Goal: Contribute content: Add original content to the website for others to see

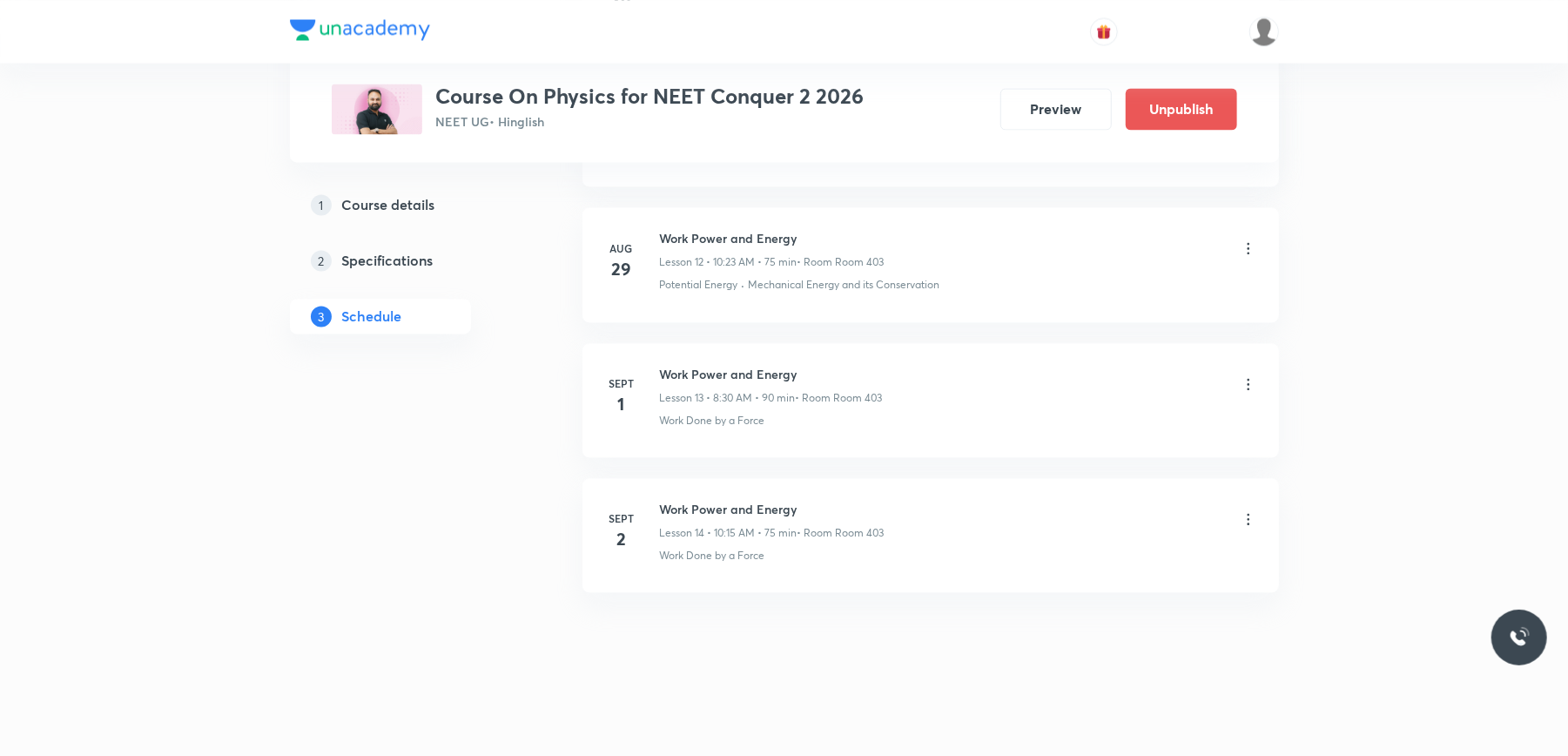
click at [715, 512] on h6 "Work Power and Energy" at bounding box center [772, 509] width 225 height 19
copy h6 "Work Power and Energy"
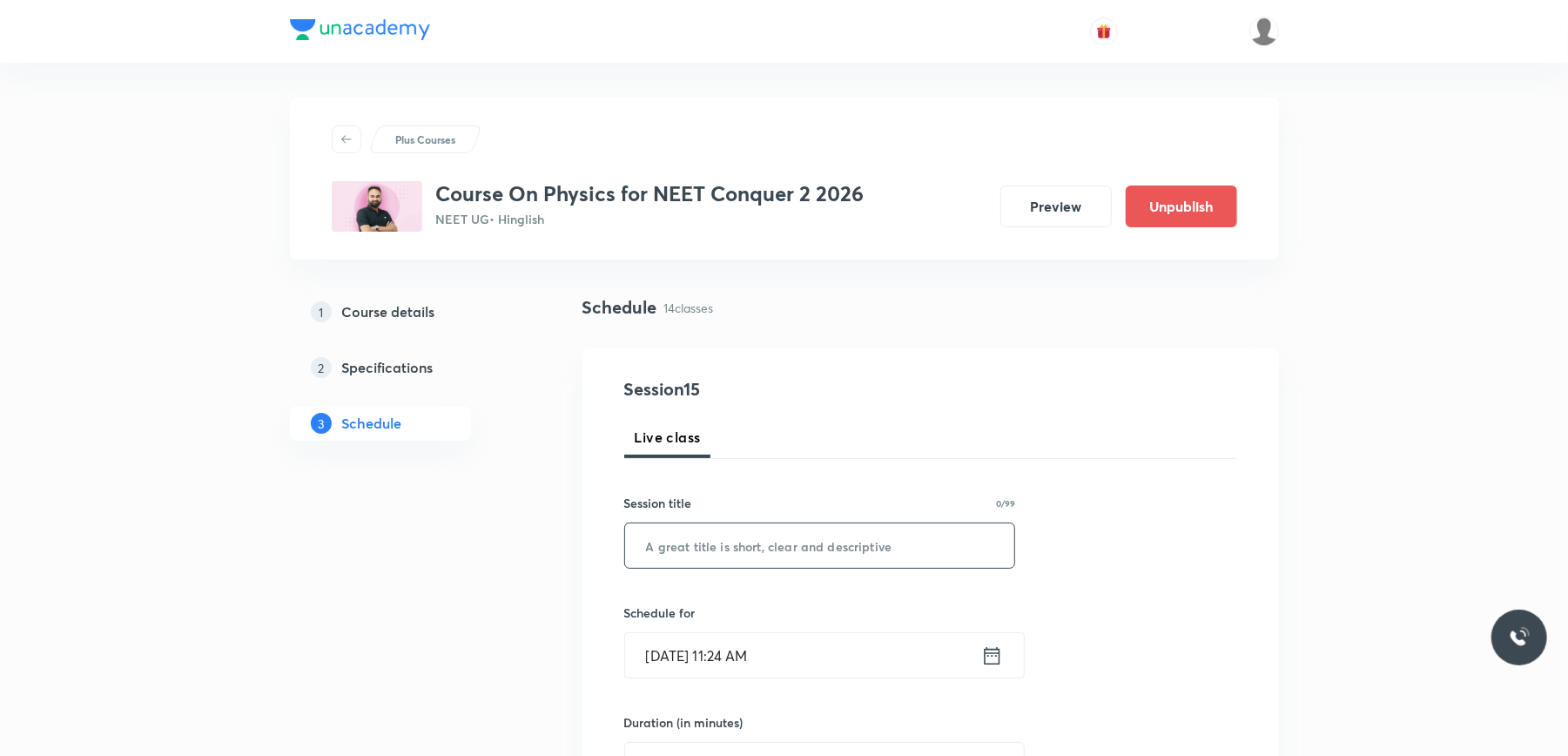
paste input "Work Power and Energy"
click at [718, 557] on input "text" at bounding box center [821, 546] width 390 height 44
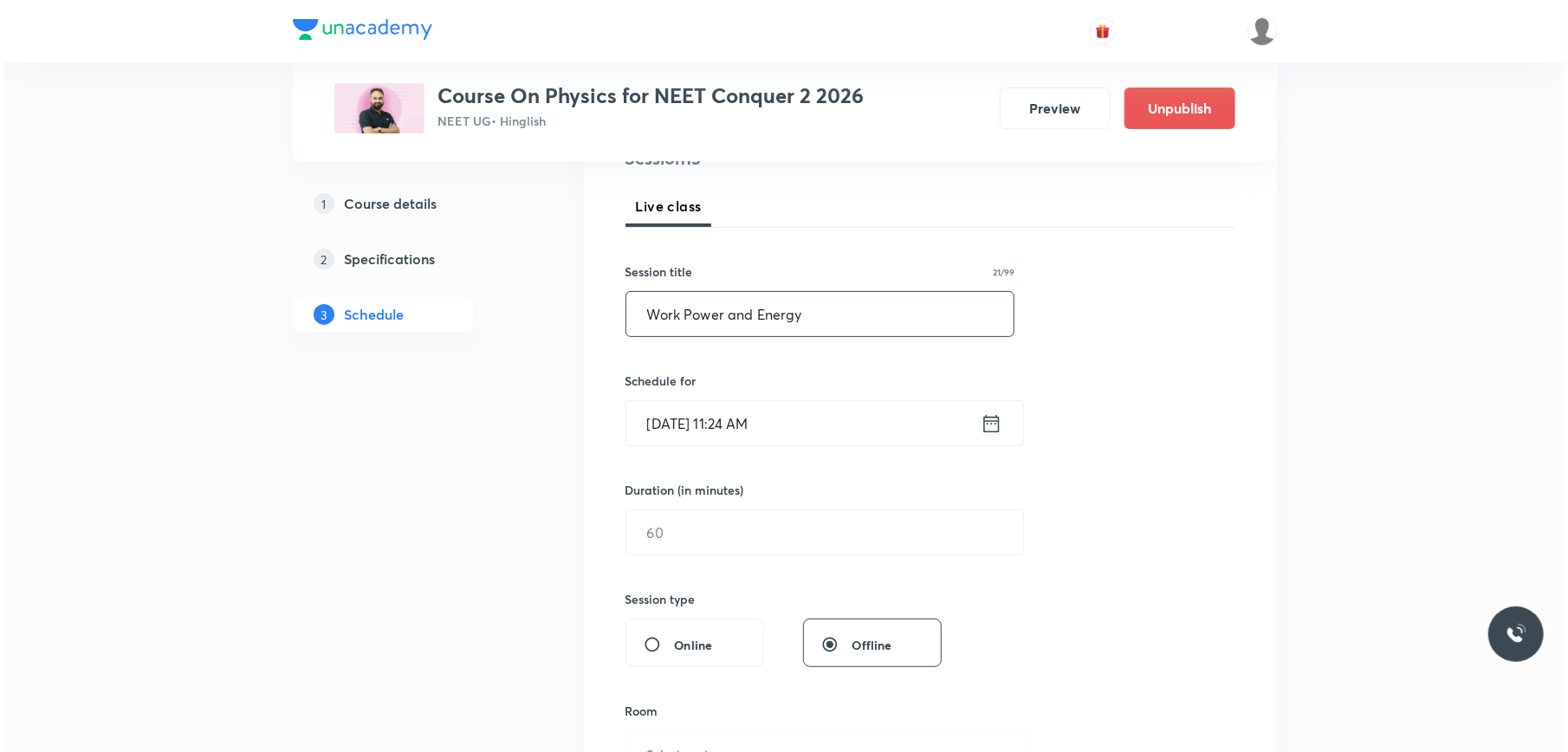
scroll to position [230, 0]
type input "Work Power and Energy"
click at [833, 432] on input "Sept 2, 2025, 11:24 AM" at bounding box center [799, 422] width 354 height 44
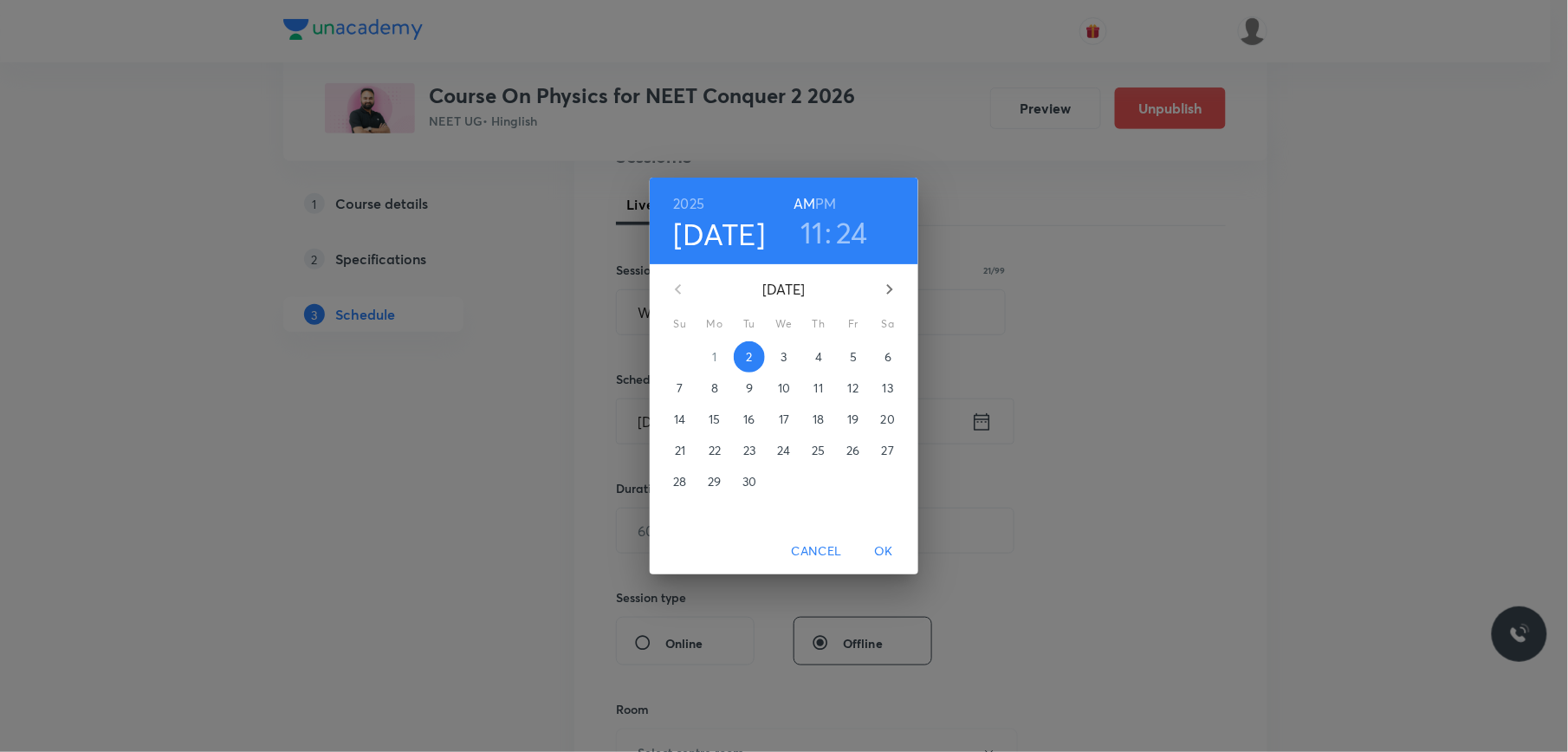
click at [861, 233] on h3 "24" at bounding box center [851, 232] width 32 height 37
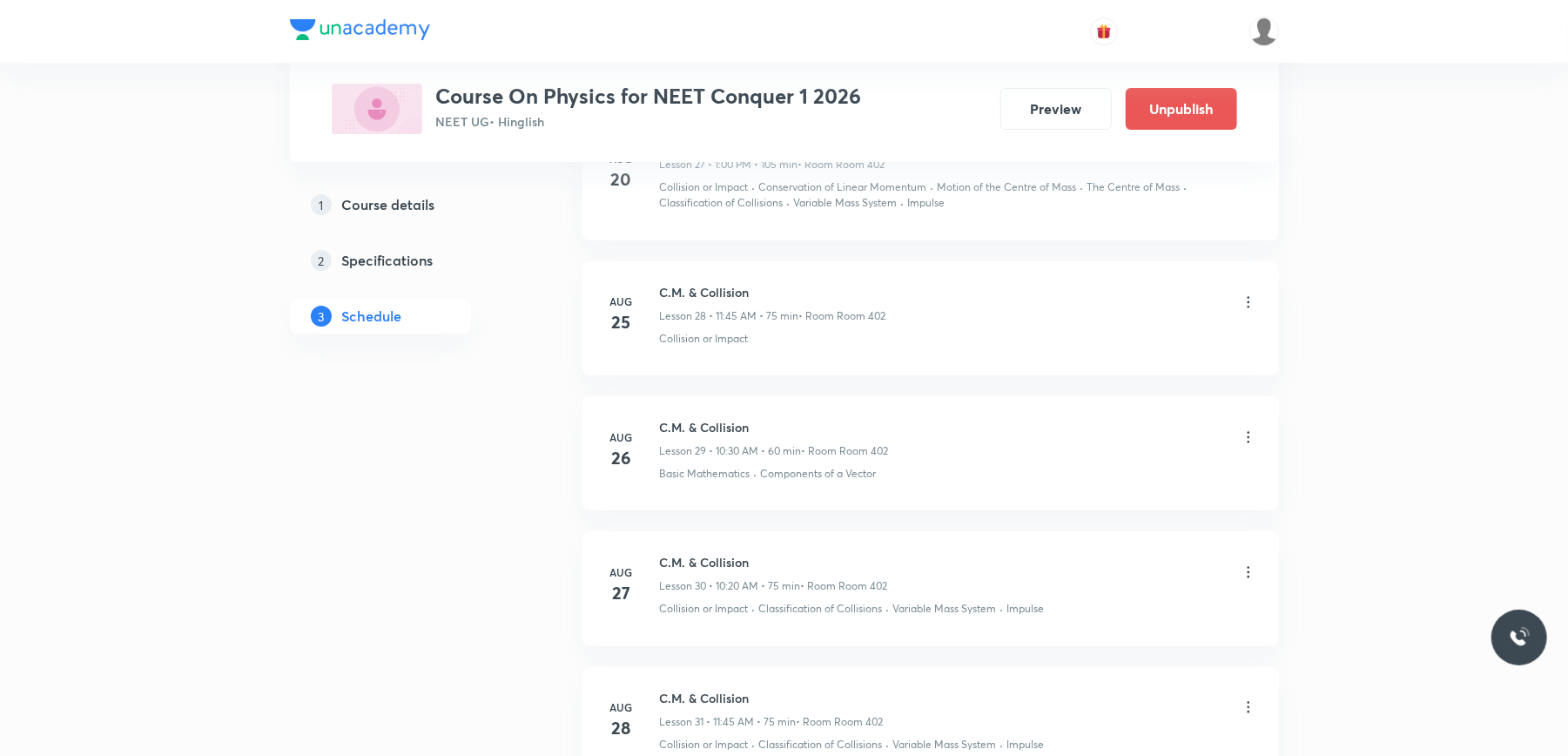
scroll to position [5051, 0]
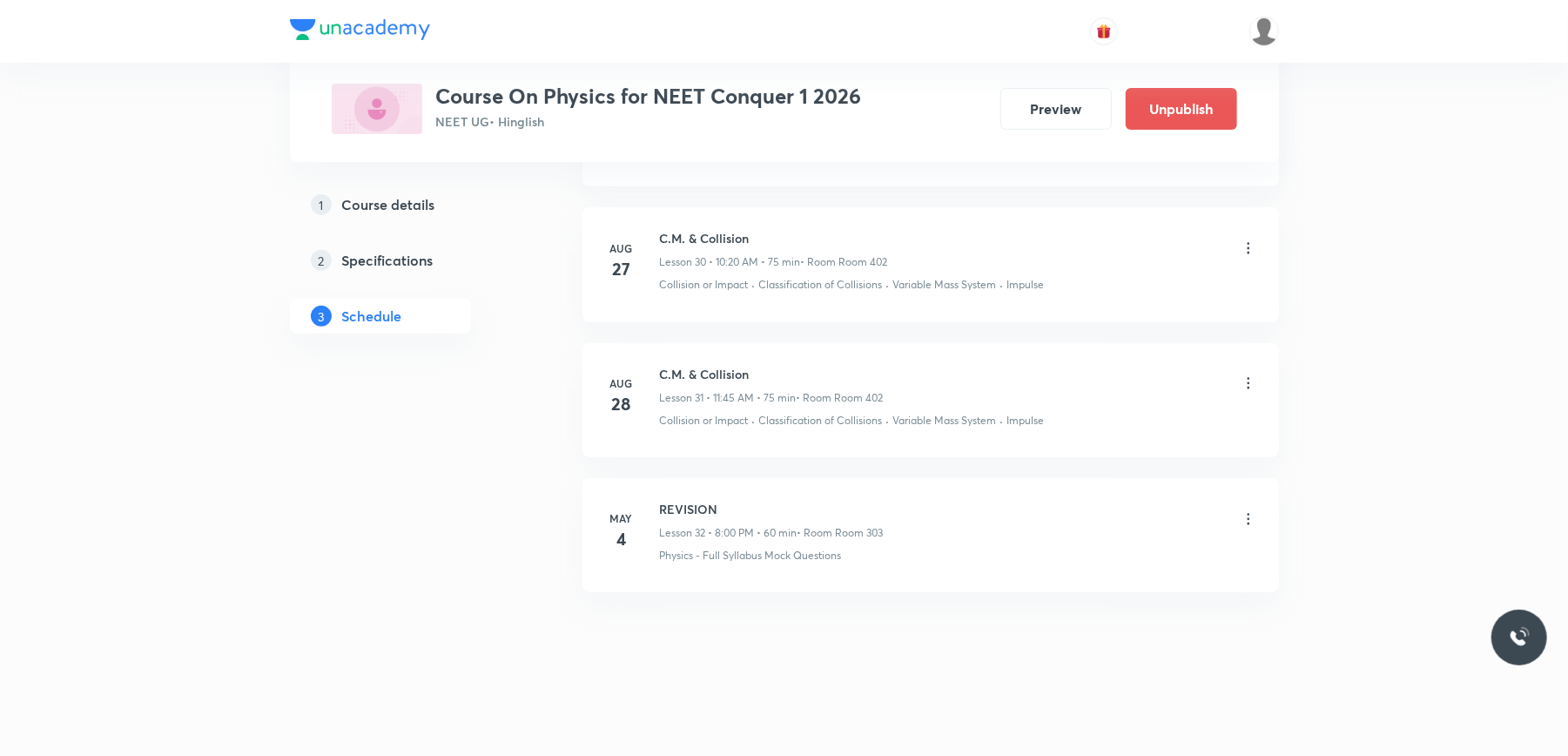
click at [698, 374] on h6 "C.M. & Collision" at bounding box center [772, 374] width 224 height 19
copy h6 "C.M. & Collision"
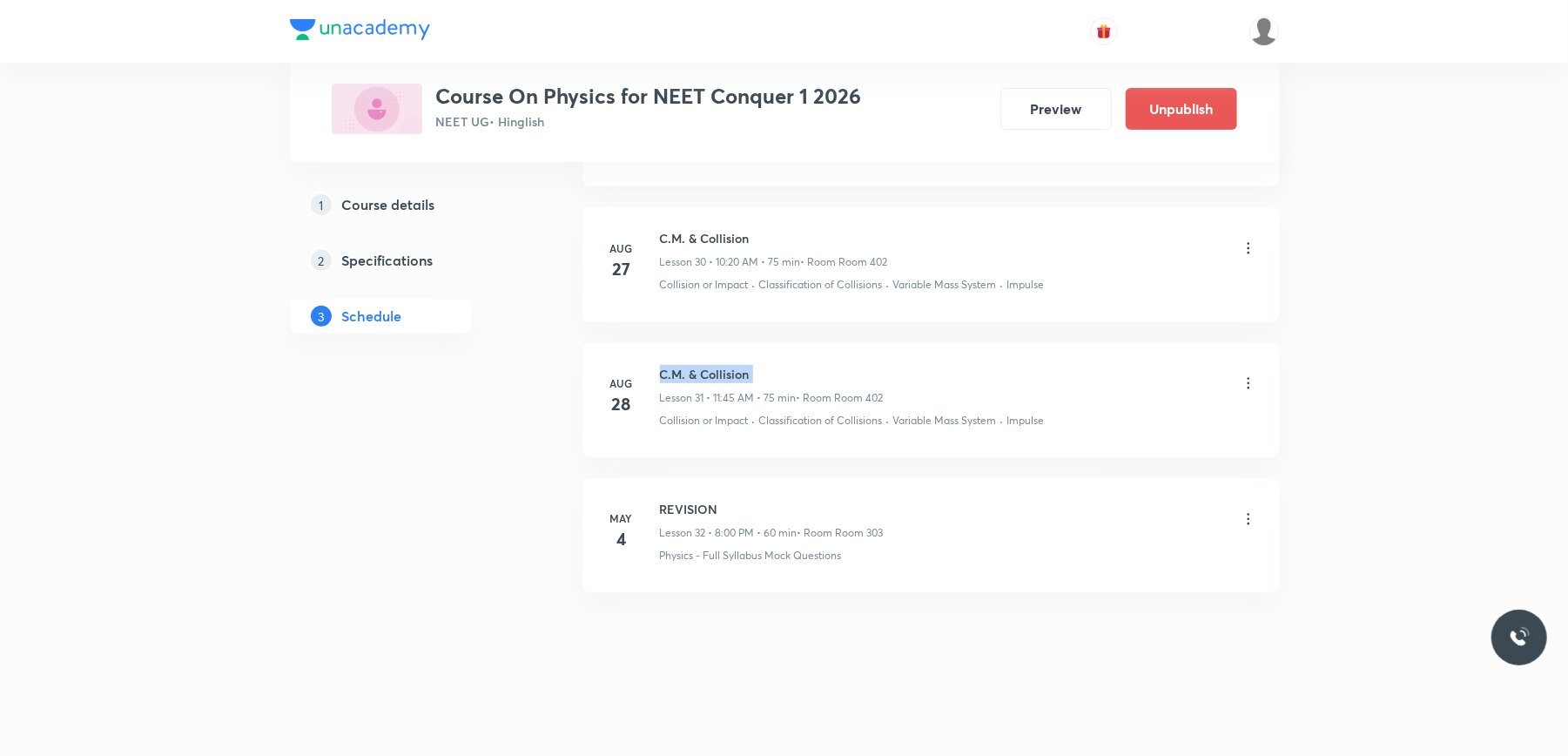
click at [708, 370] on h6 "C.M. & Collision" at bounding box center [772, 374] width 224 height 19
copy h6 "C.M. & Collision"
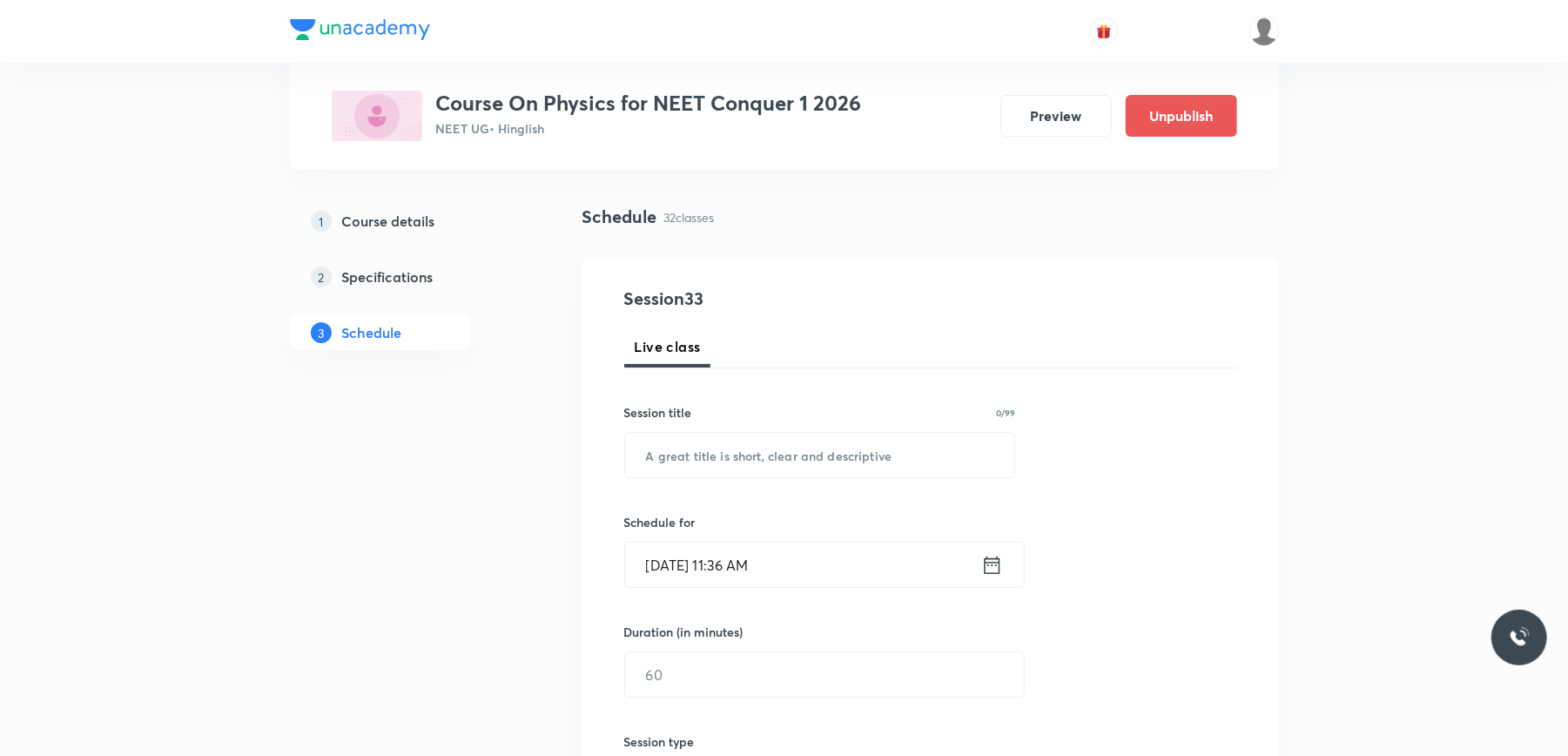
scroll to position [0, 0]
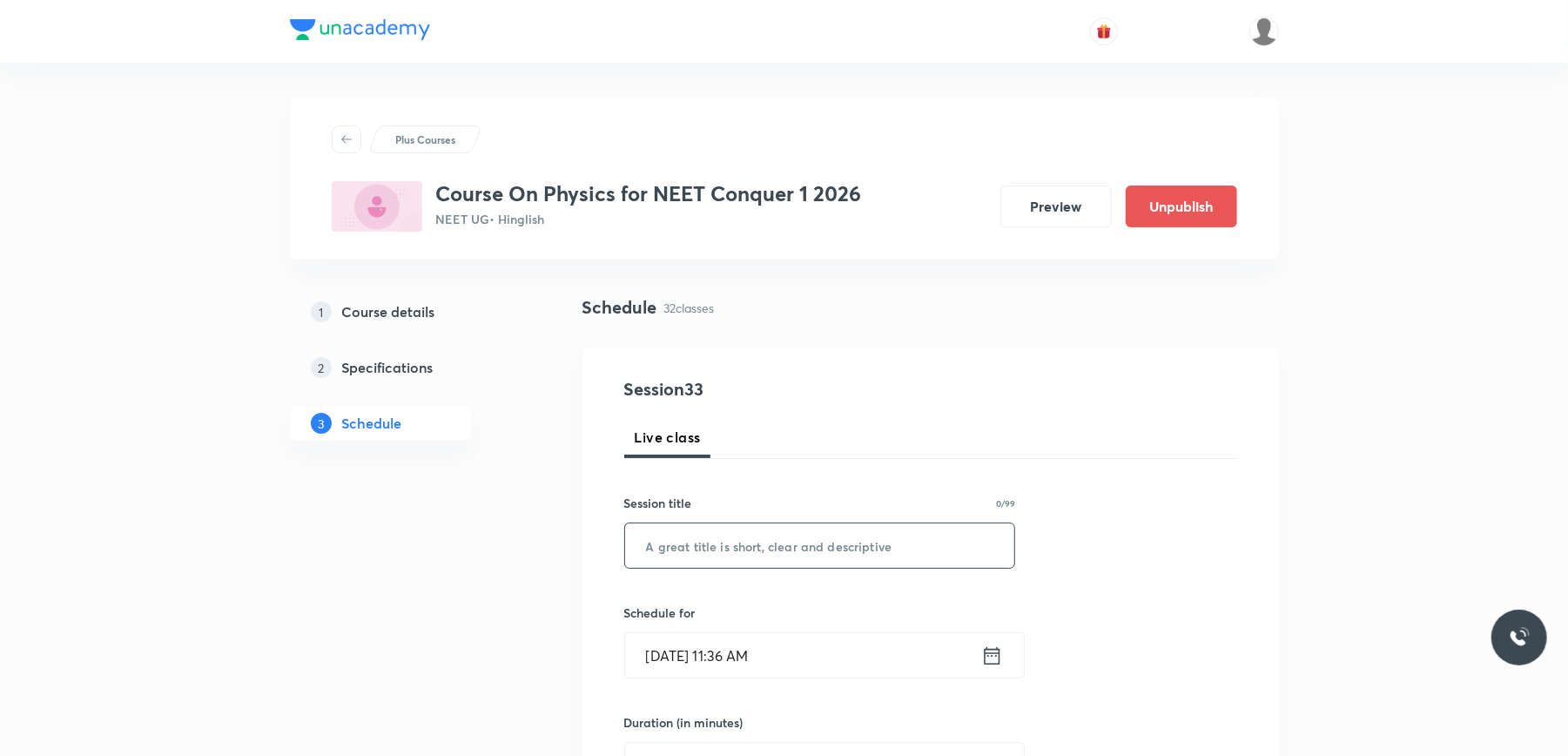
paste input "C.M. & Collision"
click at [711, 552] on input "C.M. & Collision" at bounding box center [821, 546] width 390 height 44
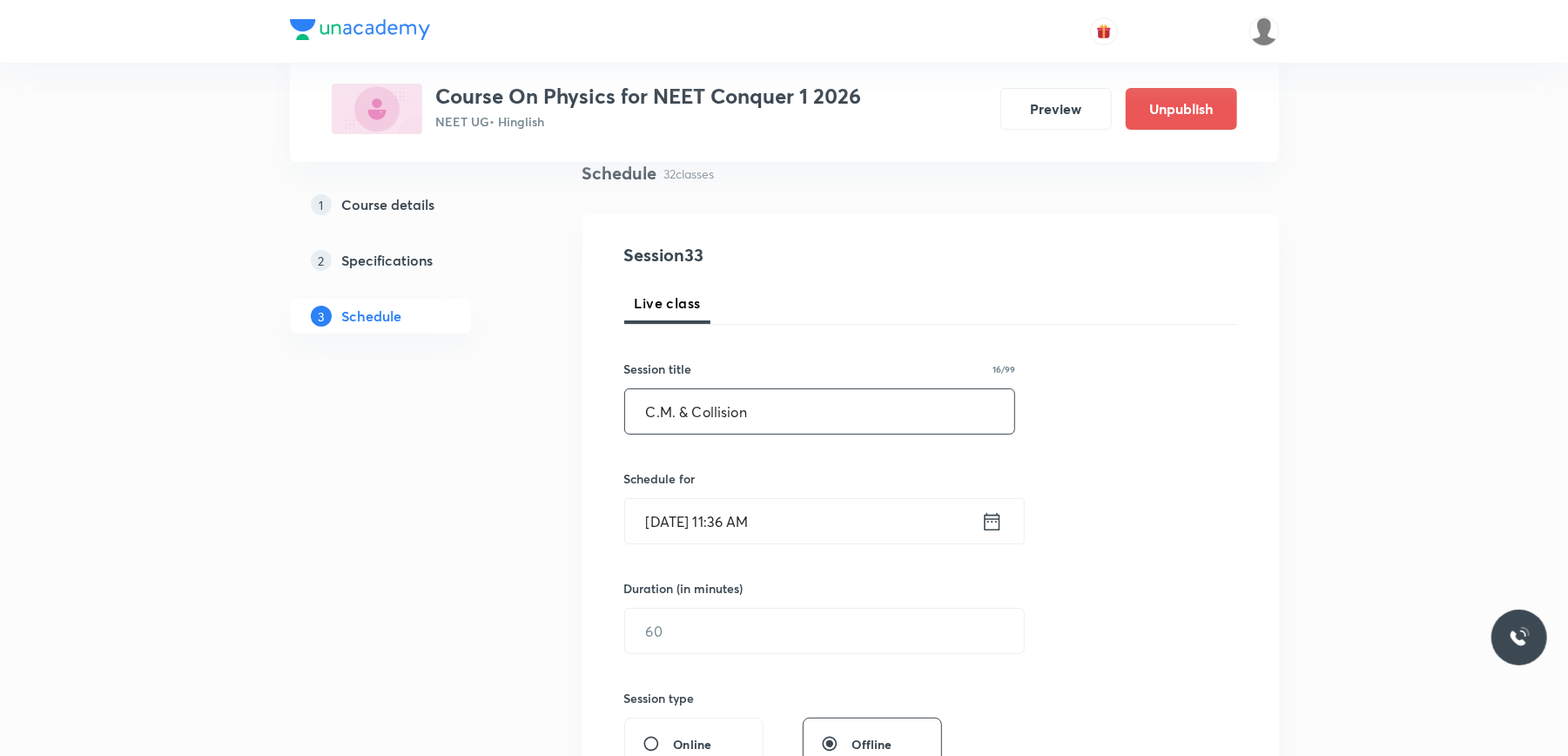
type input "C.M. & Collision"
click at [864, 533] on input "Sept 2, 2025, 11:36 AM" at bounding box center [803, 521] width 356 height 44
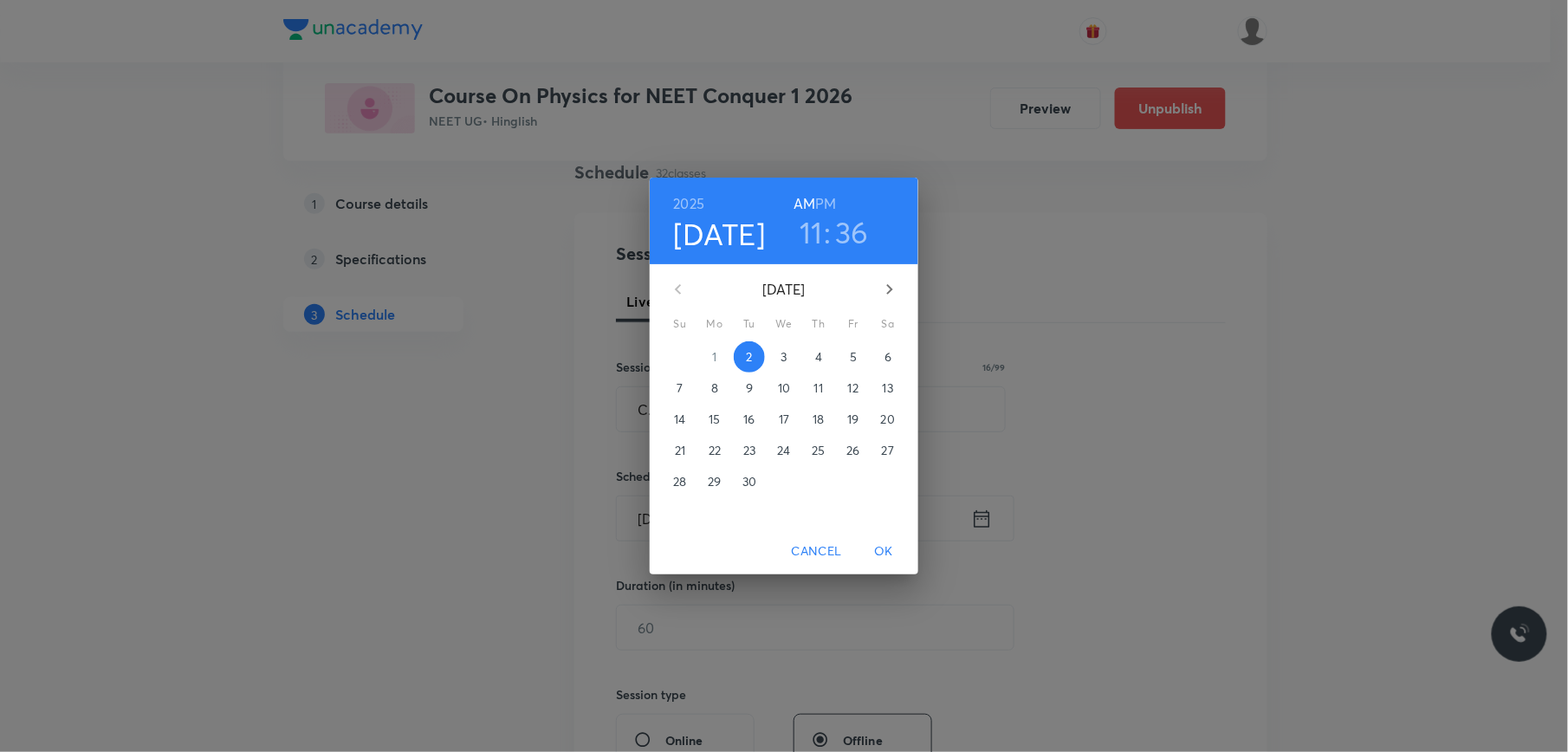
click at [844, 237] on h3 "36" at bounding box center [851, 232] width 34 height 37
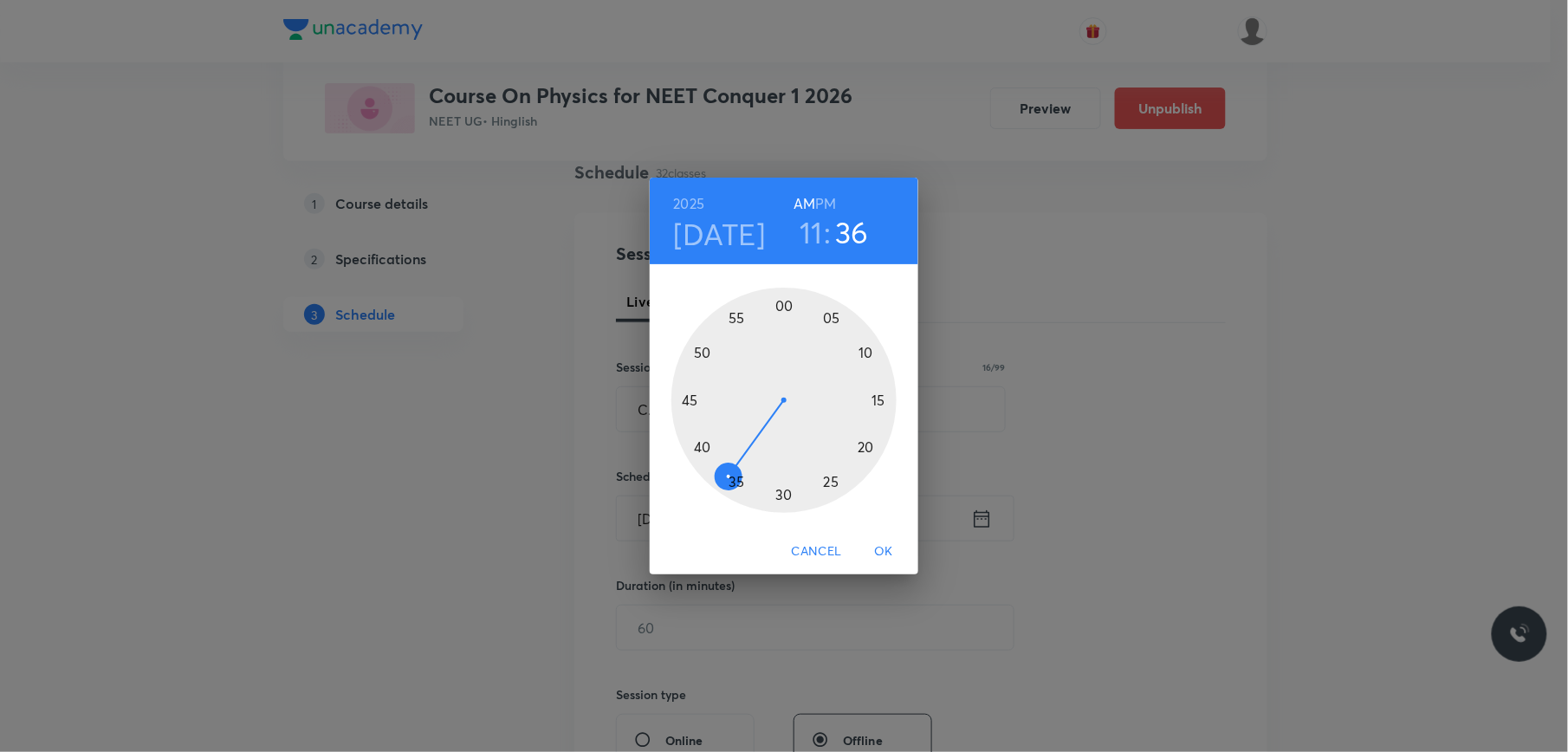
click at [690, 399] on div at bounding box center [783, 399] width 225 height 226
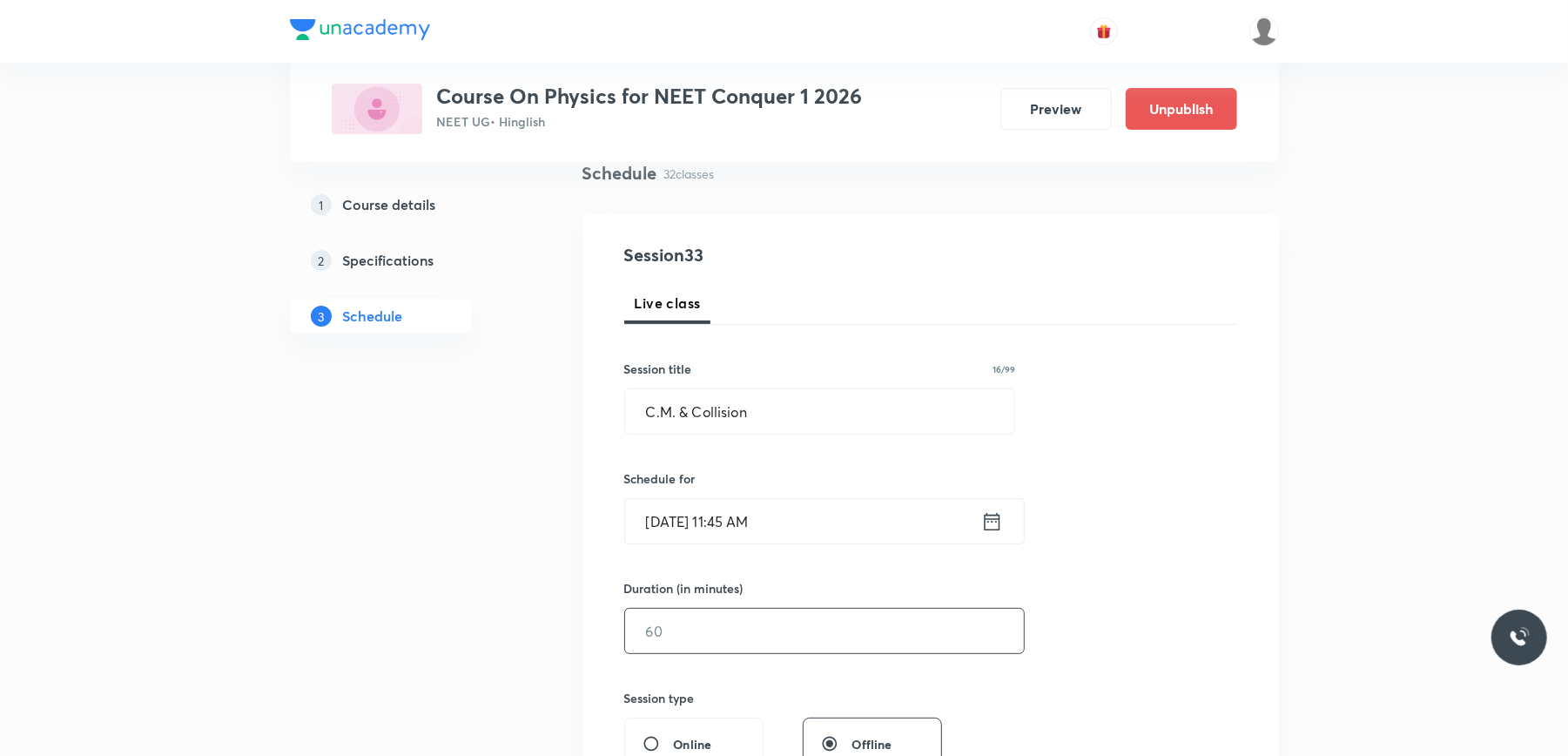
click at [698, 614] on input "text" at bounding box center [824, 631] width 399 height 44
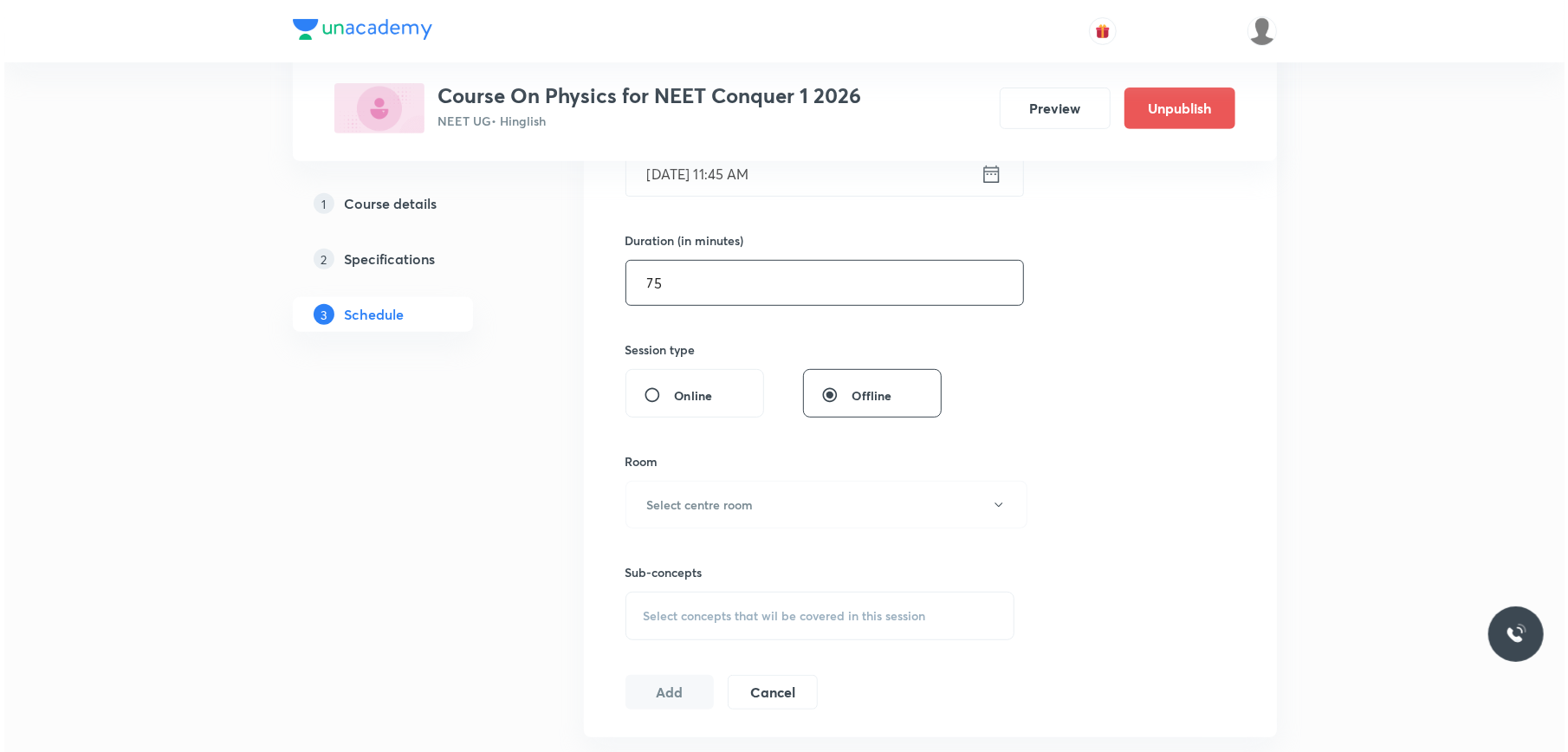
scroll to position [503, 0]
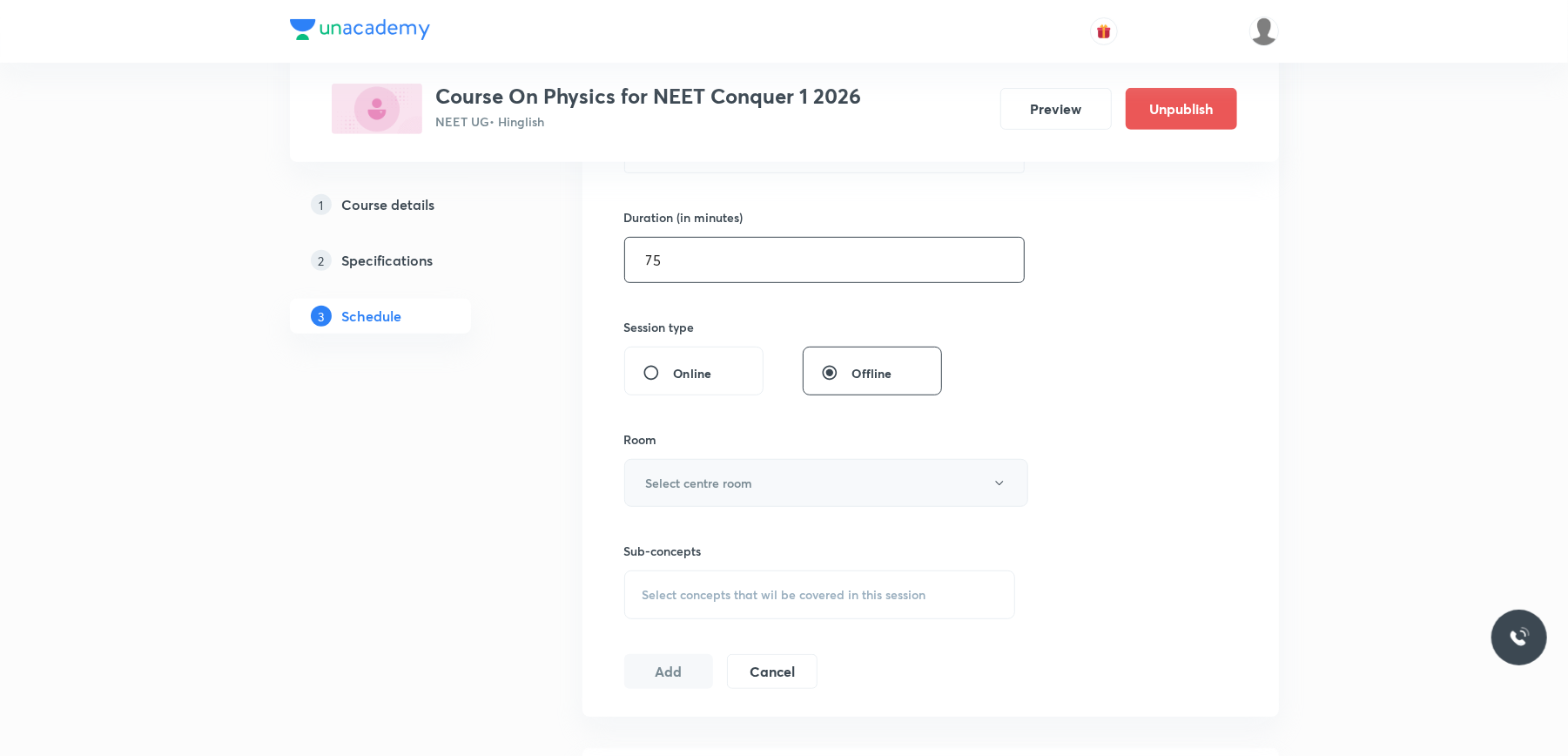
type input "75"
click at [758, 465] on button "Select centre room" at bounding box center [826, 483] width 404 height 48
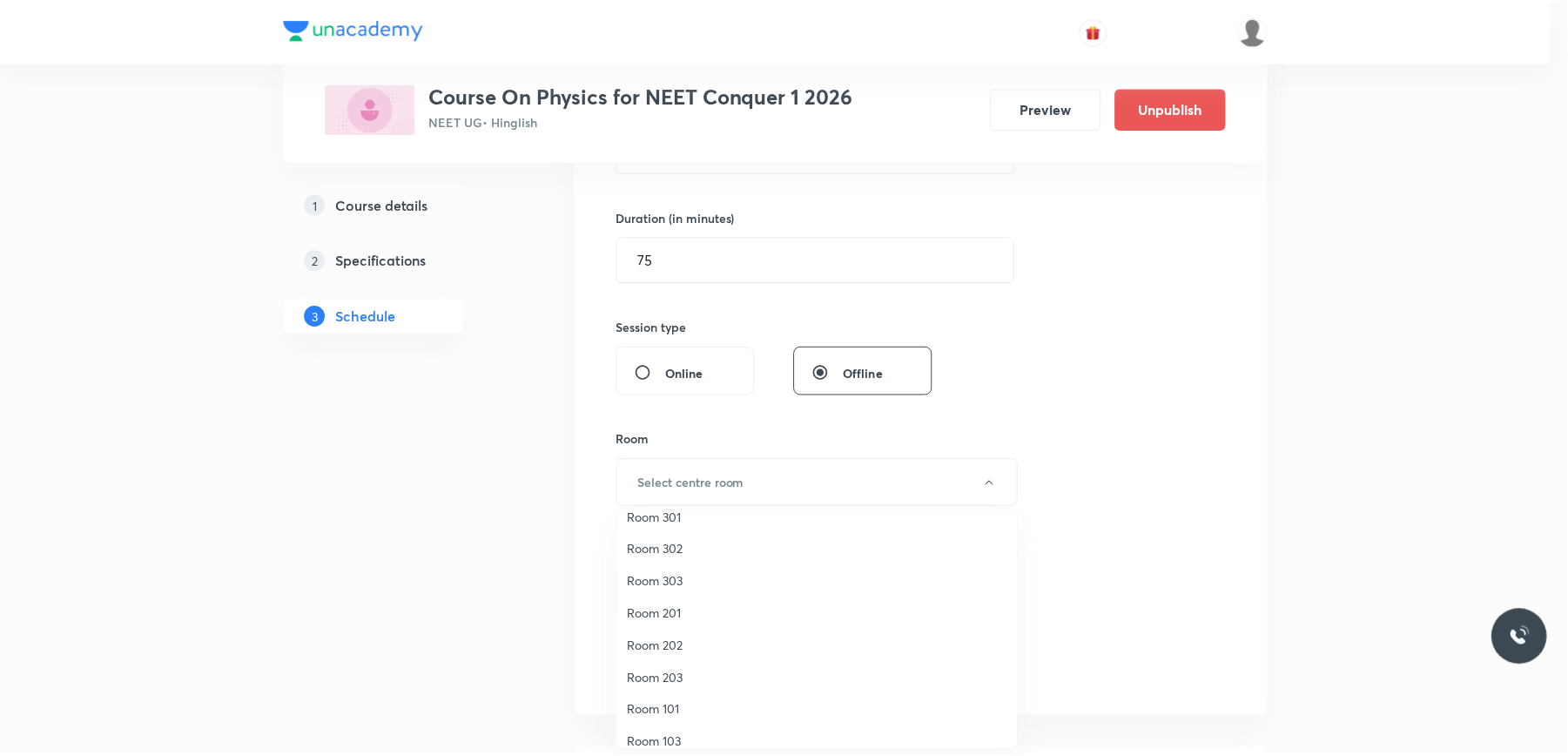
scroll to position [162, 0]
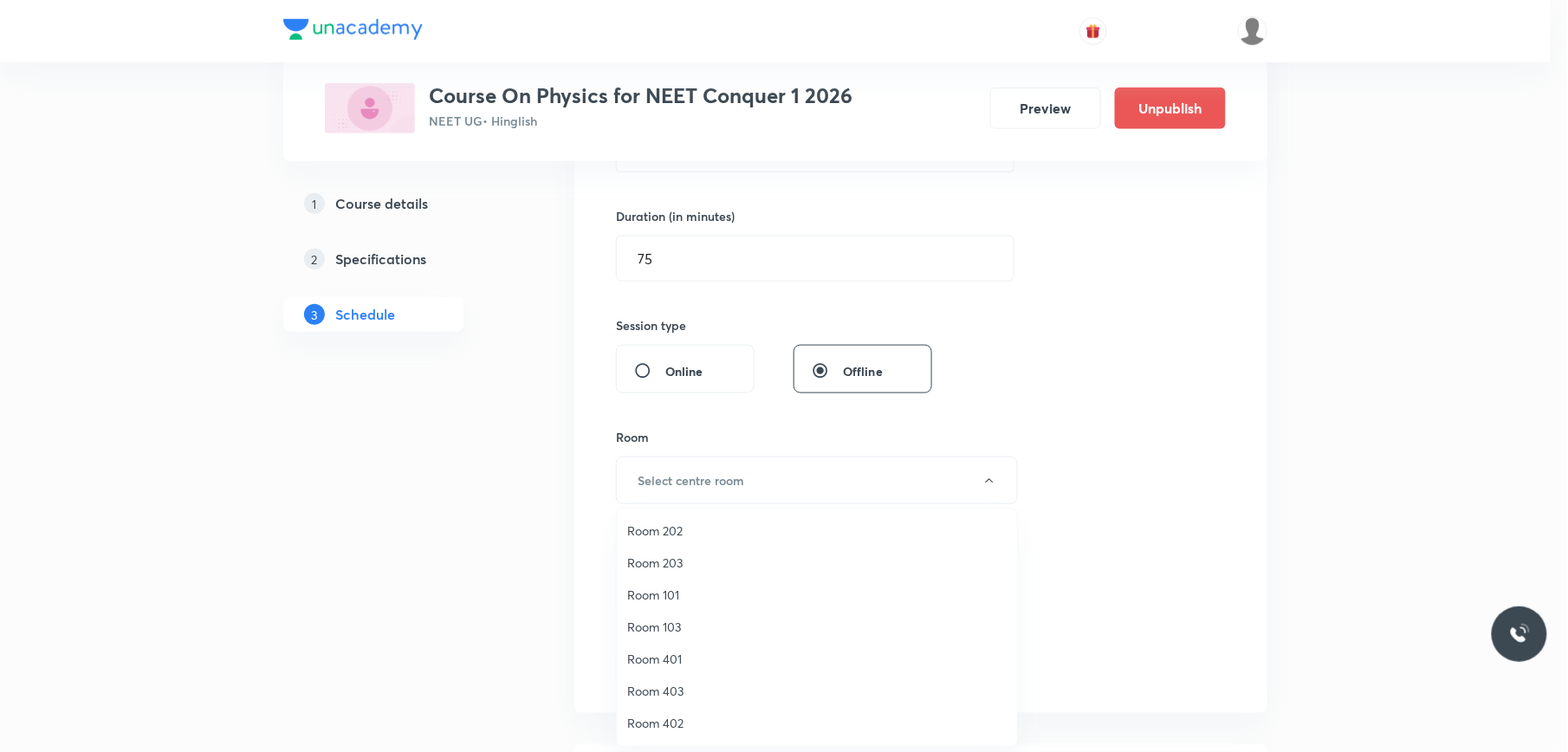
click at [663, 714] on span "Room 402" at bounding box center [816, 723] width 379 height 18
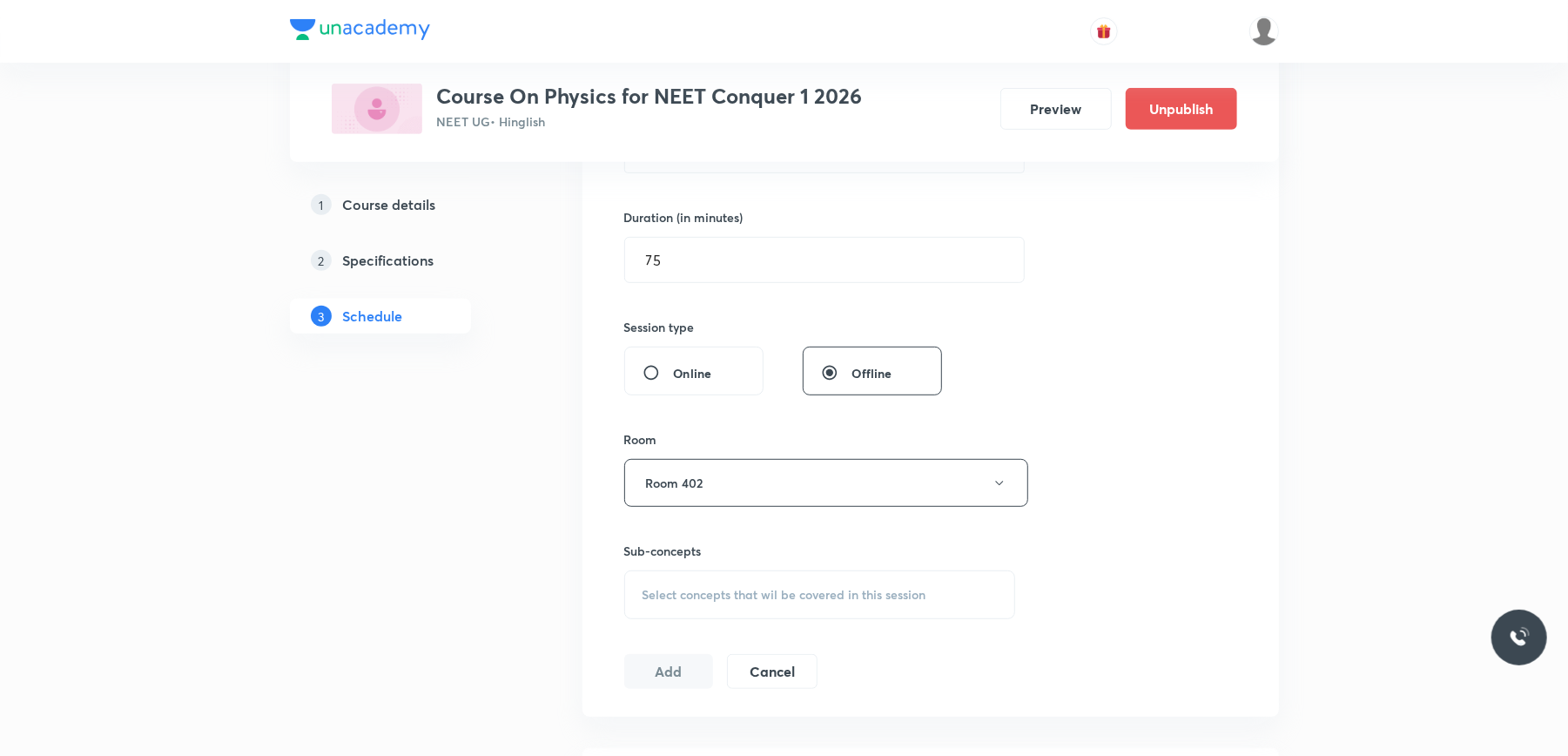
scroll to position [657, 0]
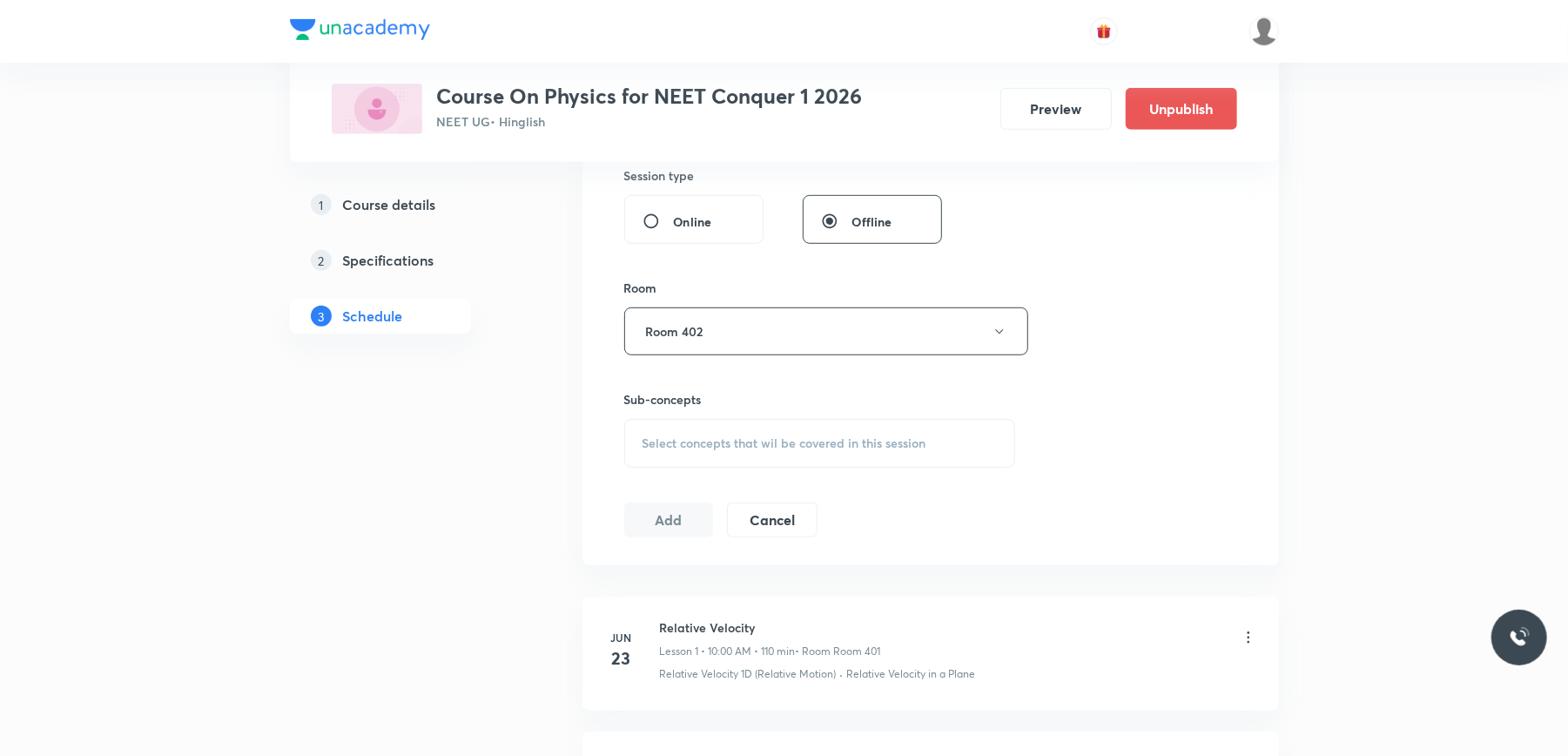
click at [693, 420] on div "Select concepts that wil be covered in this session" at bounding box center [821, 443] width 392 height 49
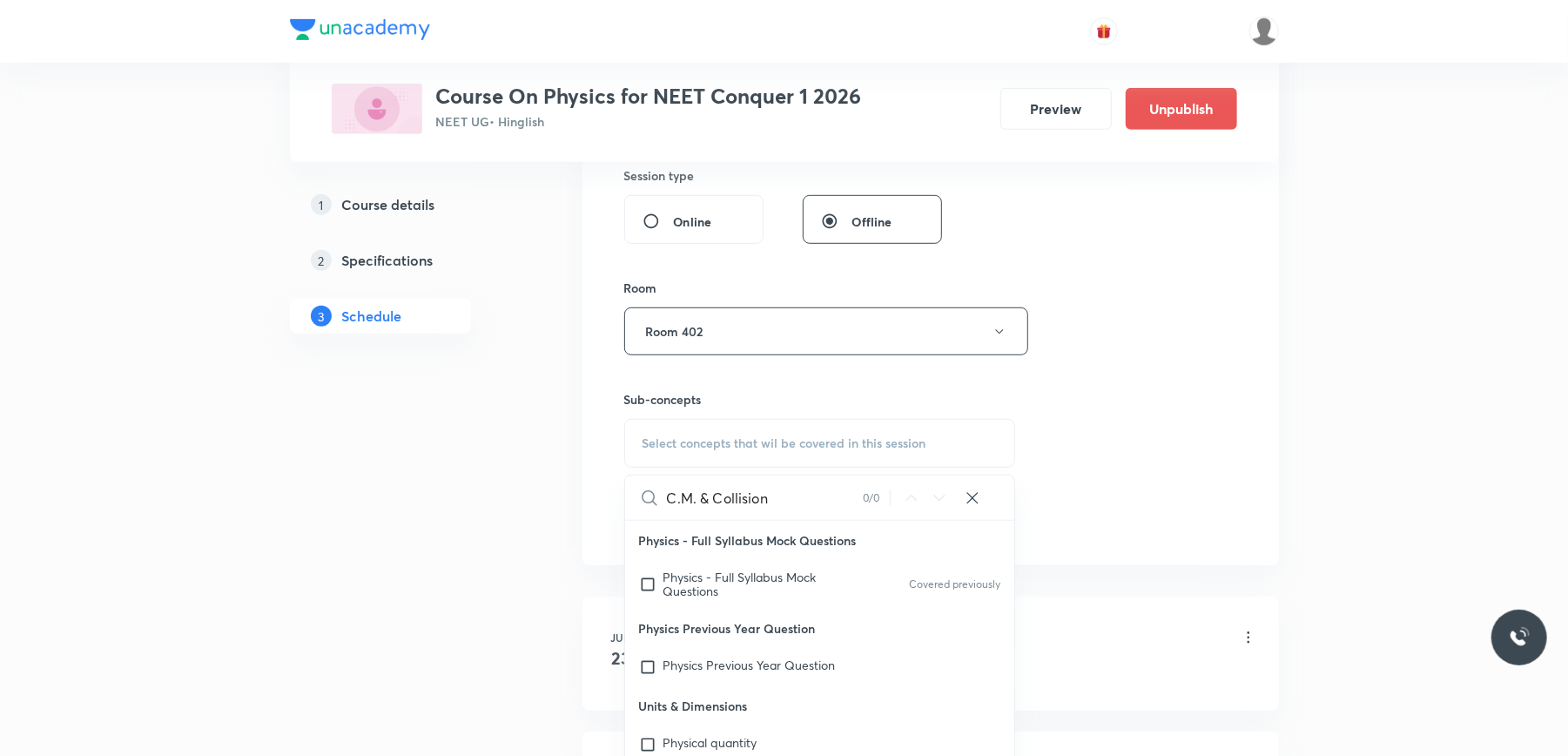
click at [712, 497] on input "C.M. & Collision" at bounding box center [765, 498] width 196 height 44
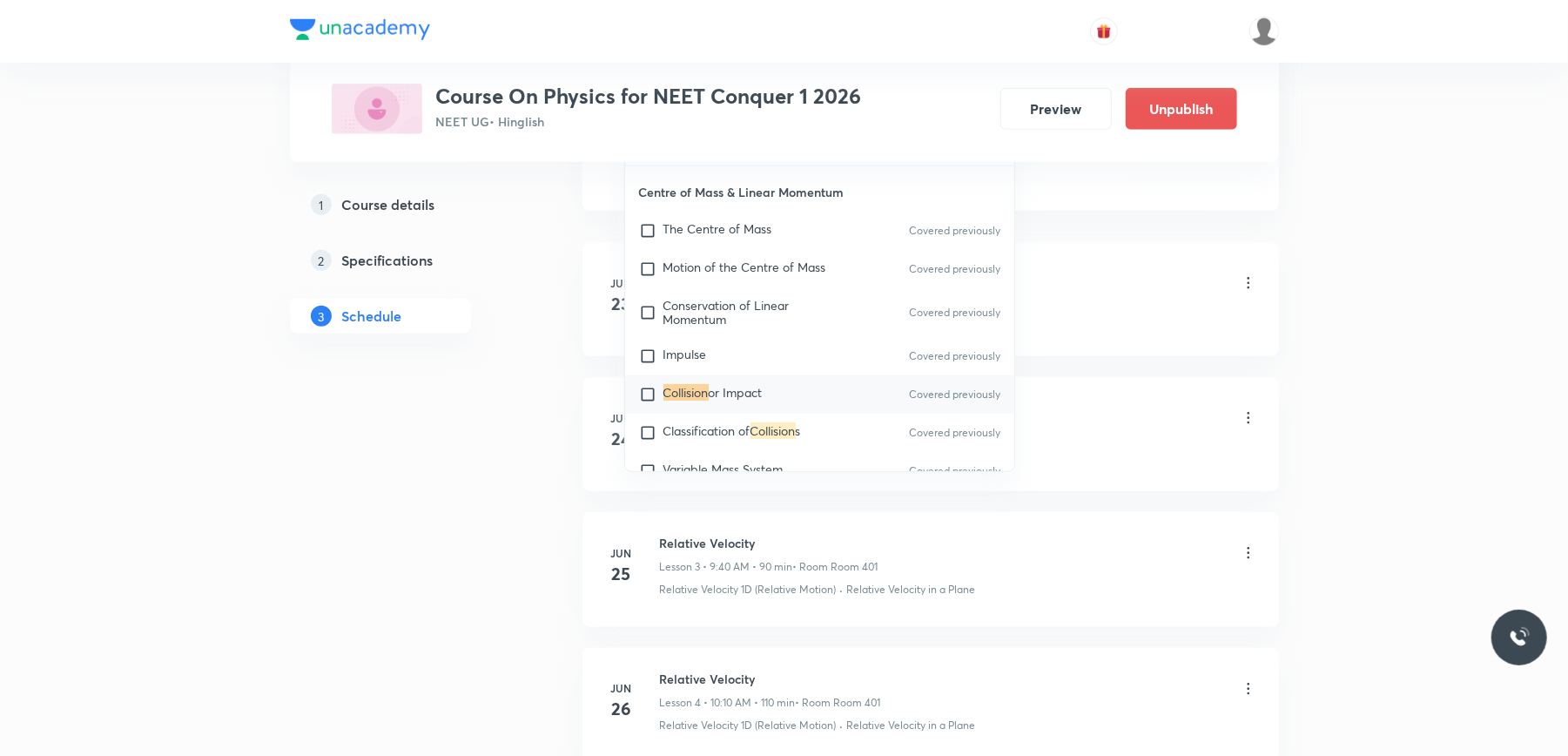
scroll to position [1018, 0]
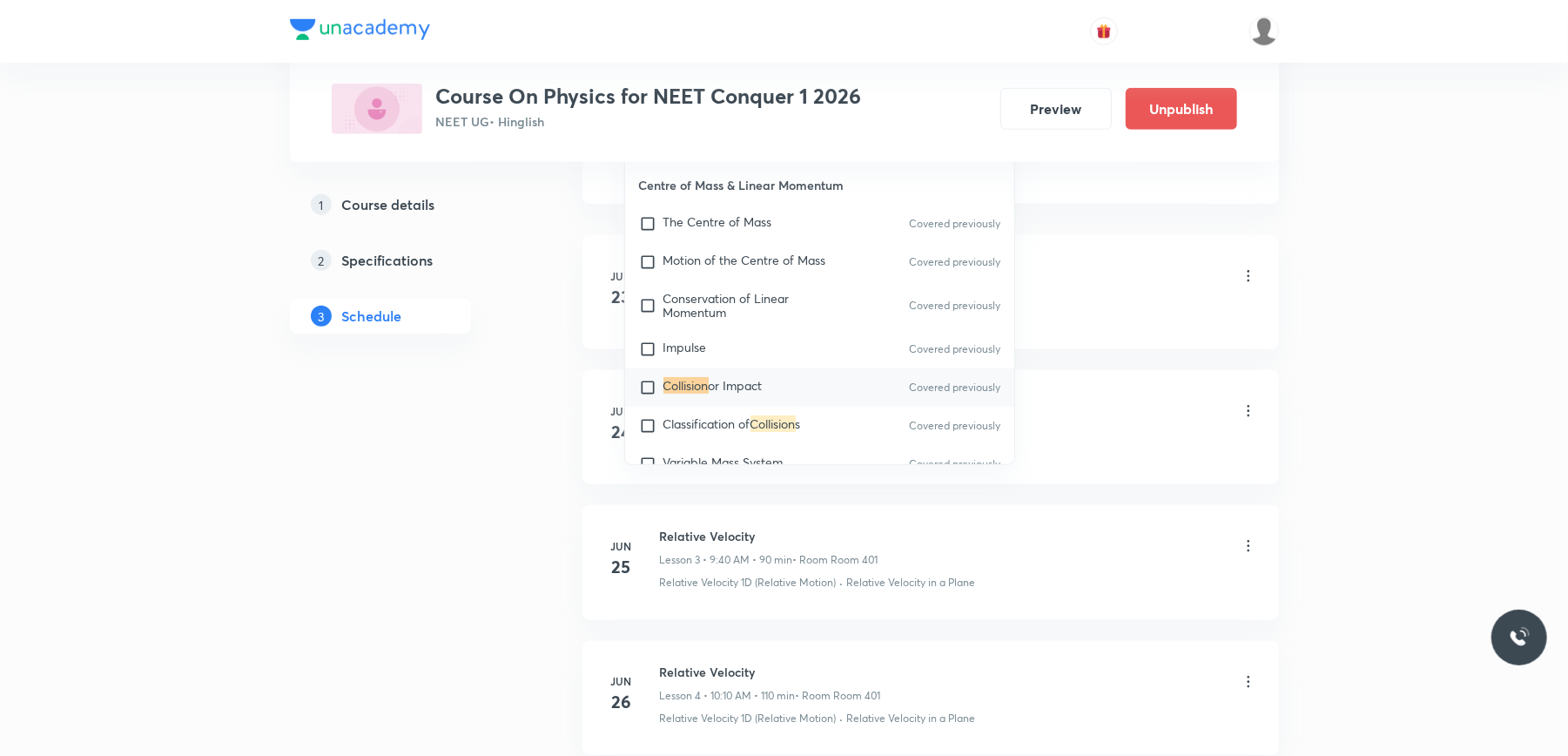
type input "Collision"
click at [648, 388] on input "checkbox" at bounding box center [651, 387] width 24 height 18
checkbox input "true"
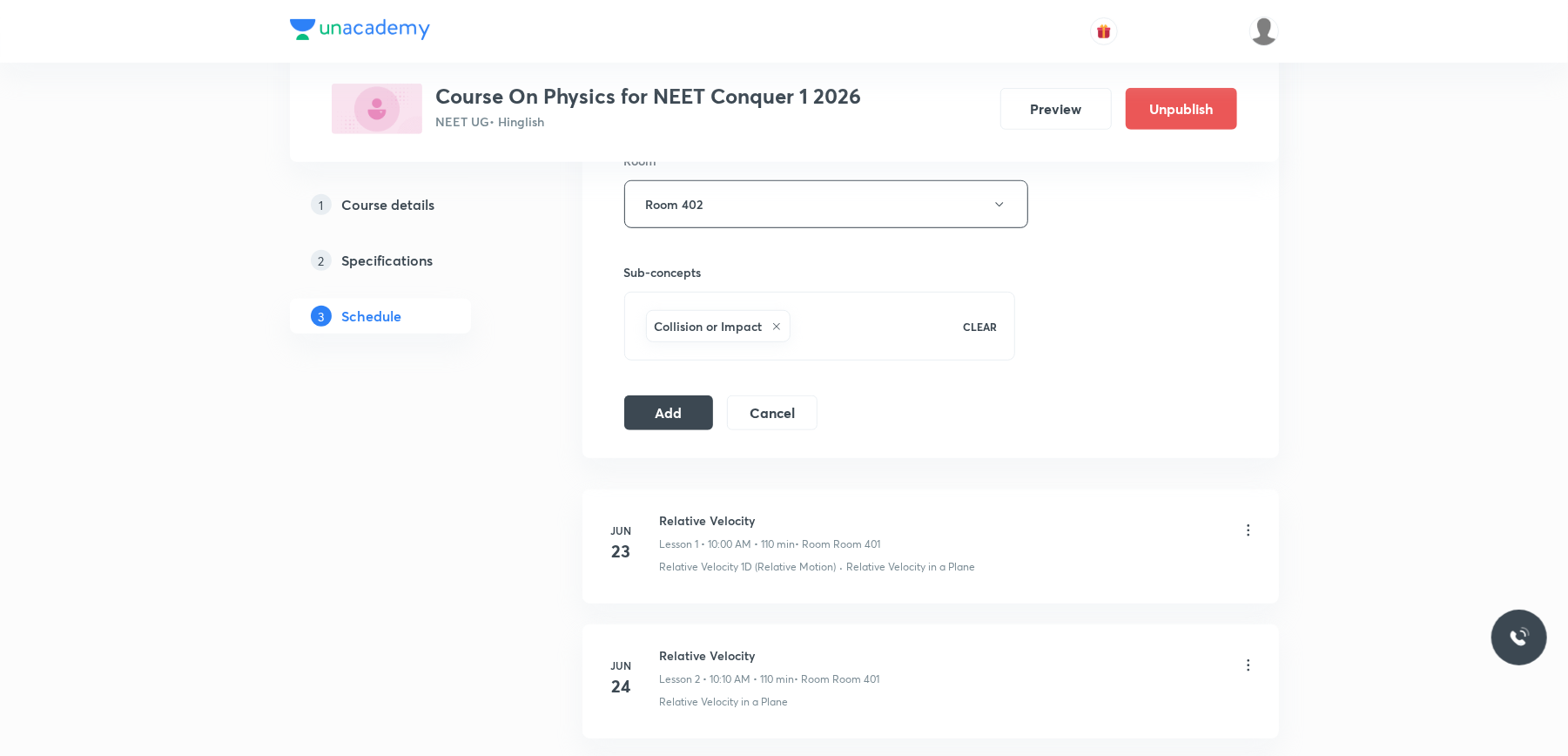
scroll to position [781, 0]
click at [675, 418] on button "Add" at bounding box center [669, 414] width 90 height 35
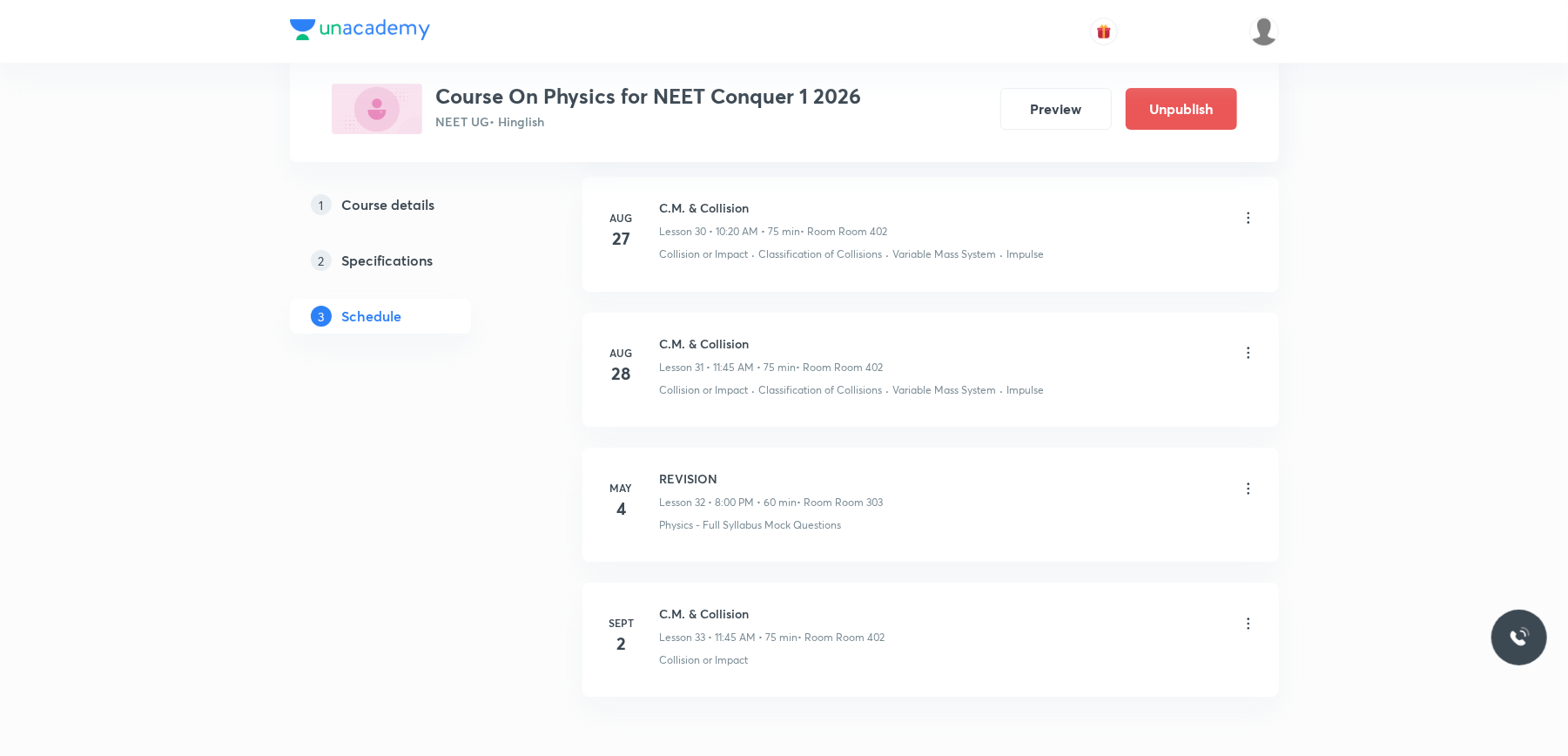
scroll to position [4384, 0]
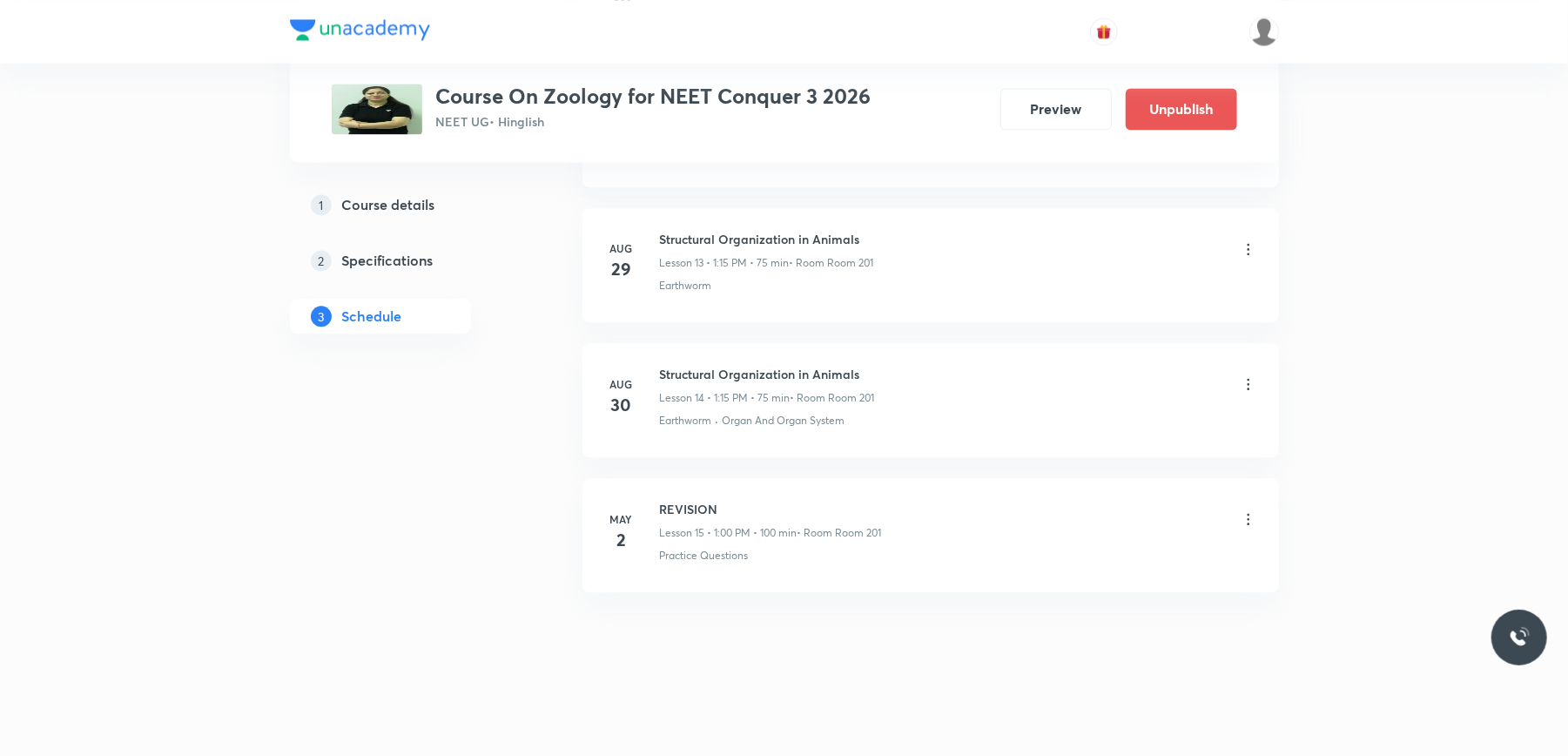
click at [744, 367] on h6 "Structural Organization in Animals" at bounding box center [767, 374] width 215 height 19
copy h6 "Structural Organization in Animals"
drag, startPoint x: 744, startPoint y: 367, endPoint x: 552, endPoint y: 404, distance: 195.5
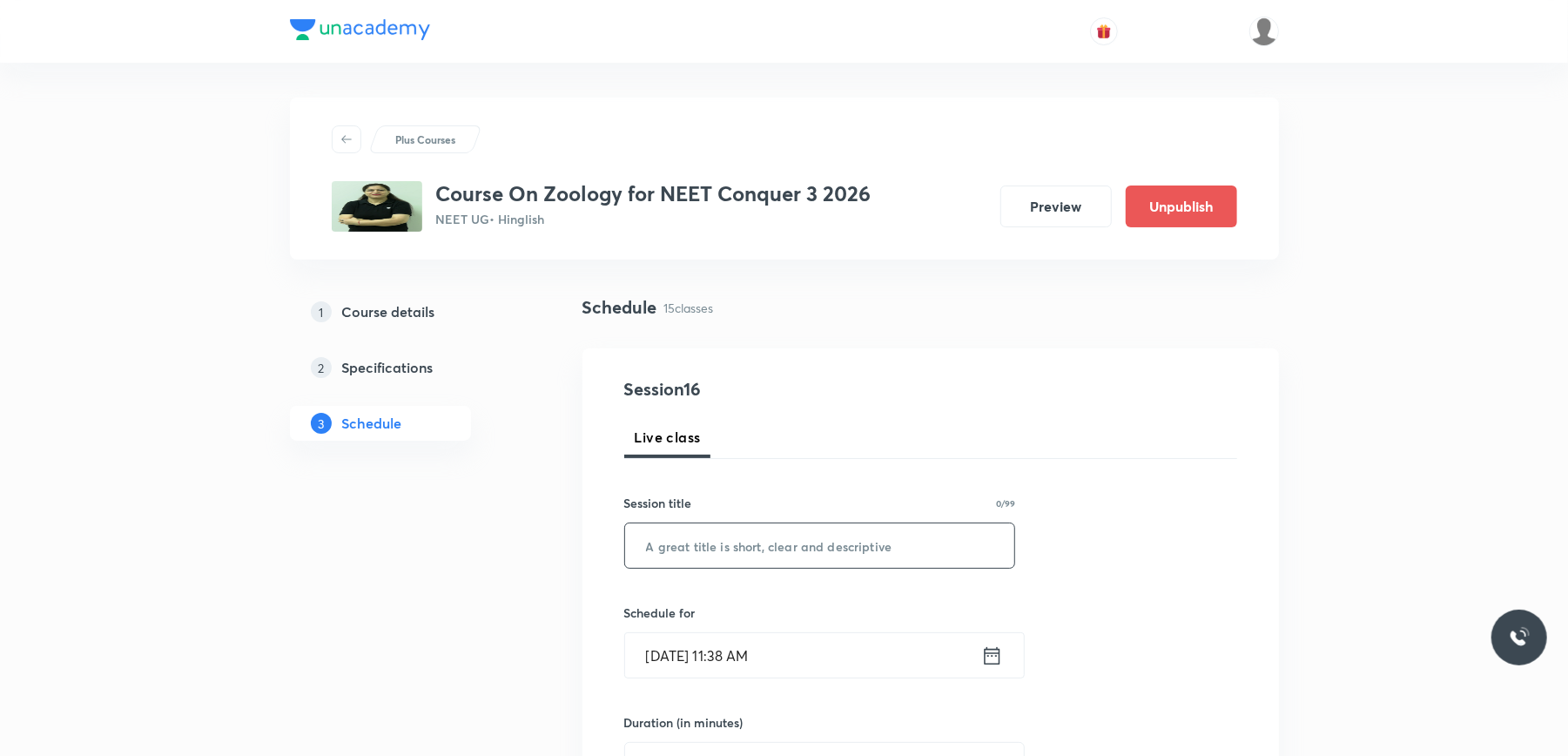
paste input "Structural Organization in Animals"
click at [704, 557] on input "Structural Organization in Animals" at bounding box center [821, 546] width 390 height 44
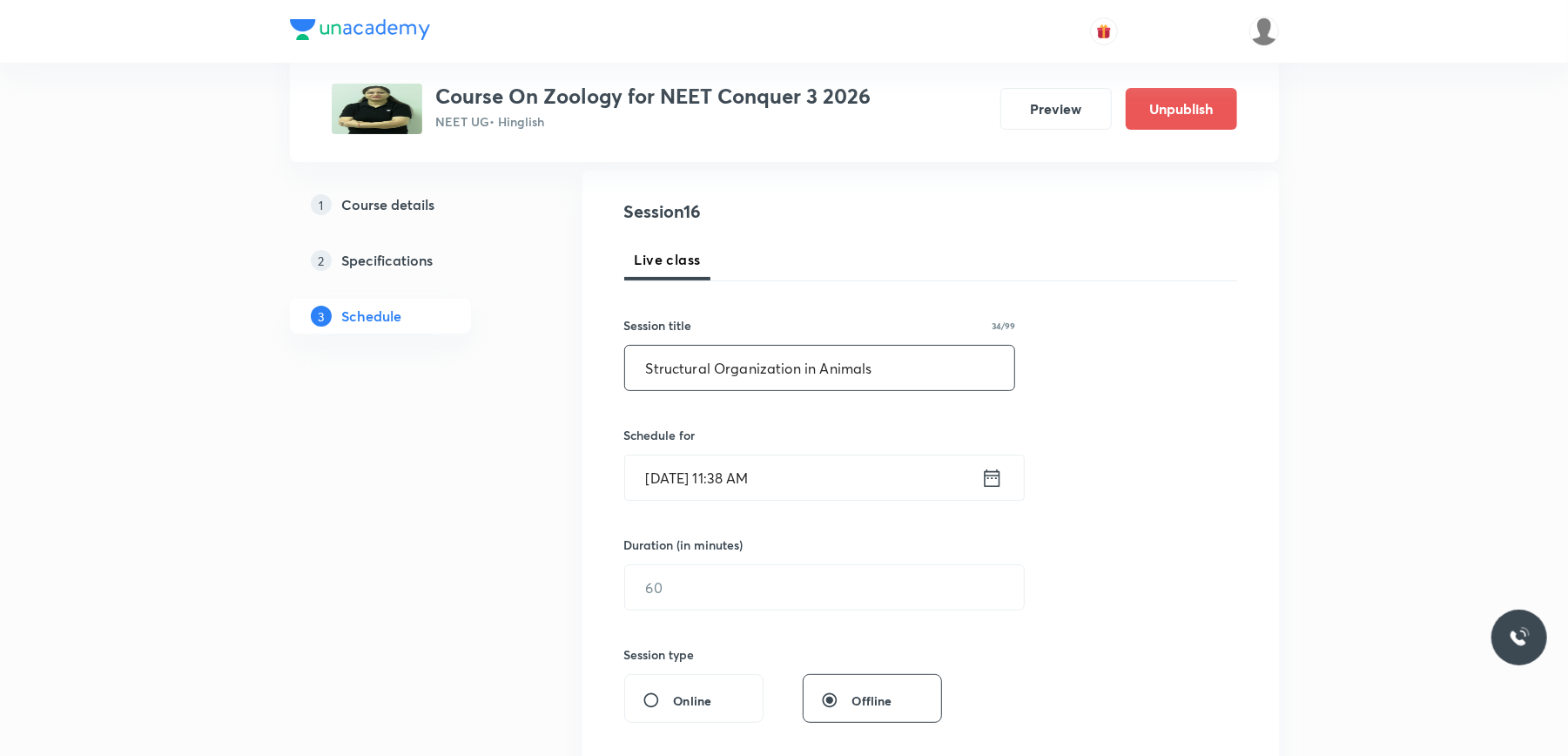
scroll to position [179, 0]
type input "Structural Organization in Animals"
click at [834, 485] on input "Sept 2, 2025, 11:38 AM" at bounding box center [803, 477] width 356 height 44
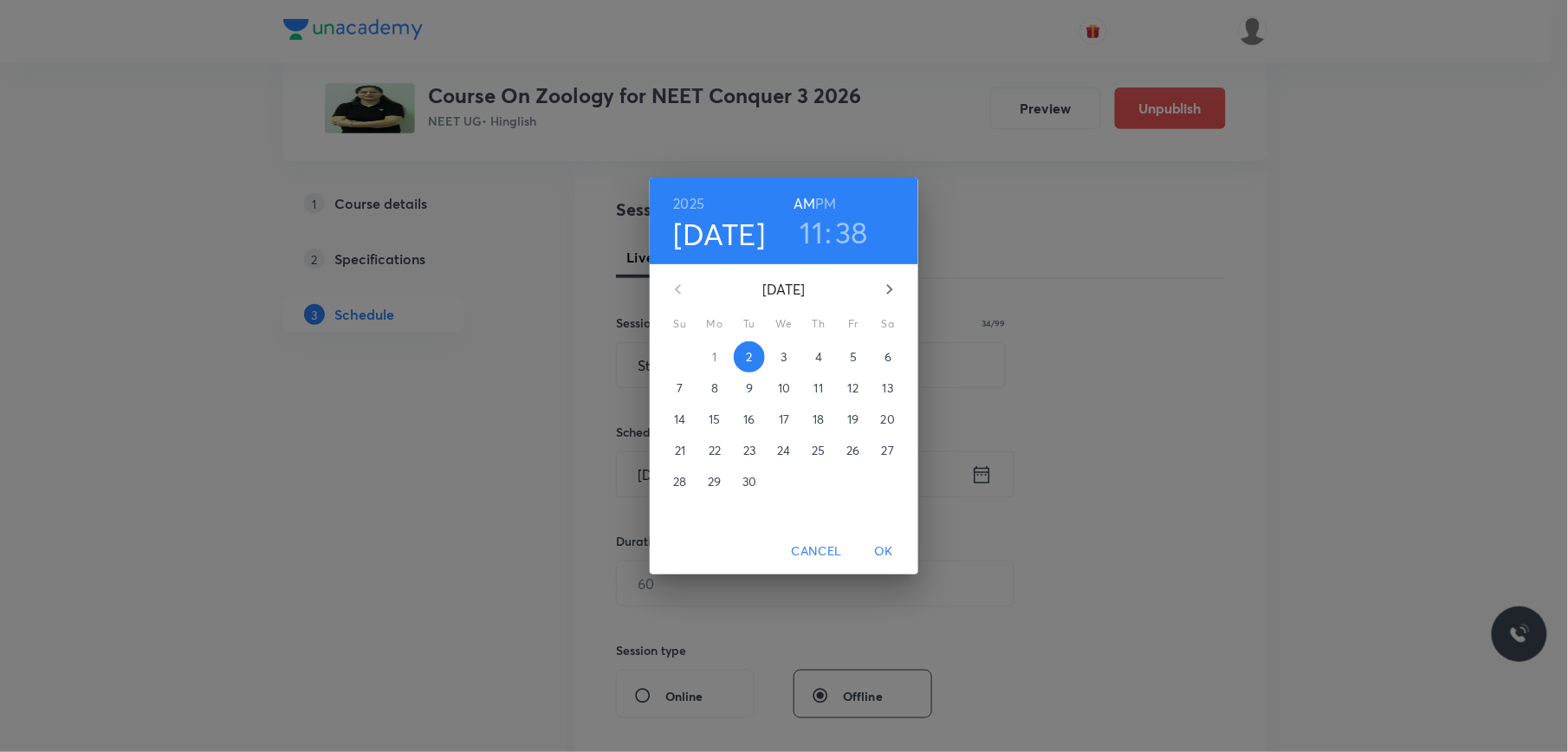
click at [858, 233] on h3 "38" at bounding box center [852, 232] width 33 height 37
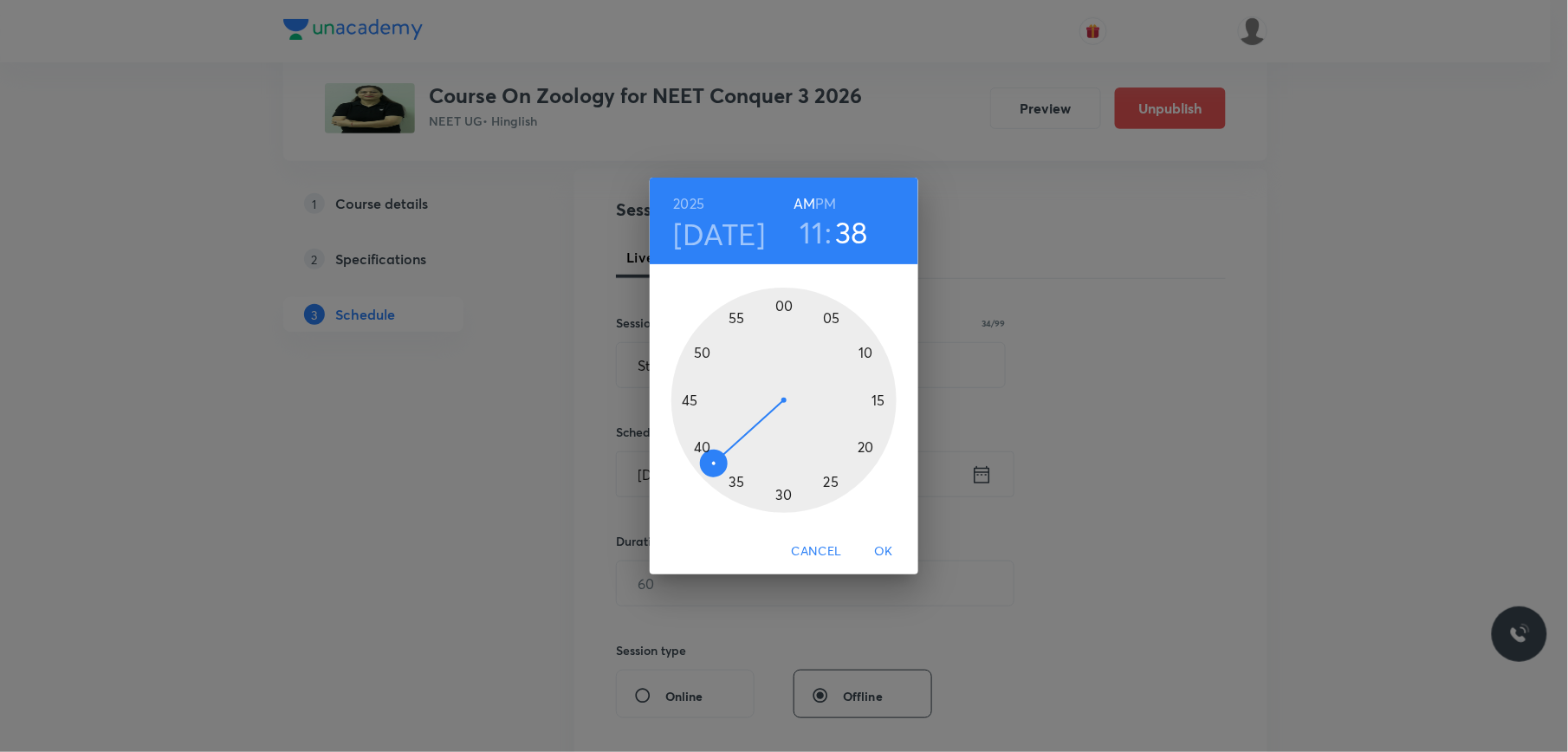
click at [686, 399] on div at bounding box center [783, 399] width 225 height 226
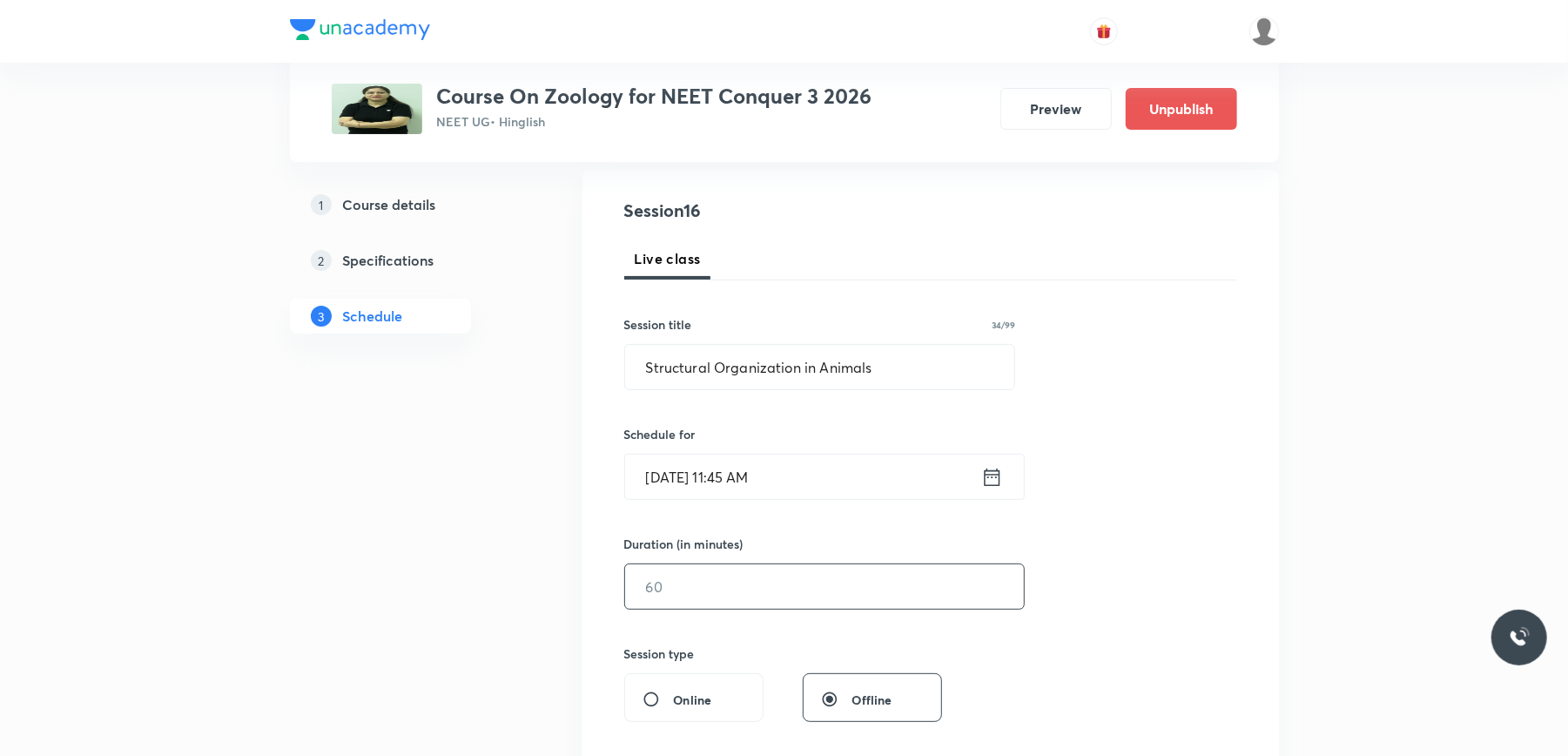
click at [689, 576] on input "text" at bounding box center [824, 587] width 399 height 44
type input "75"
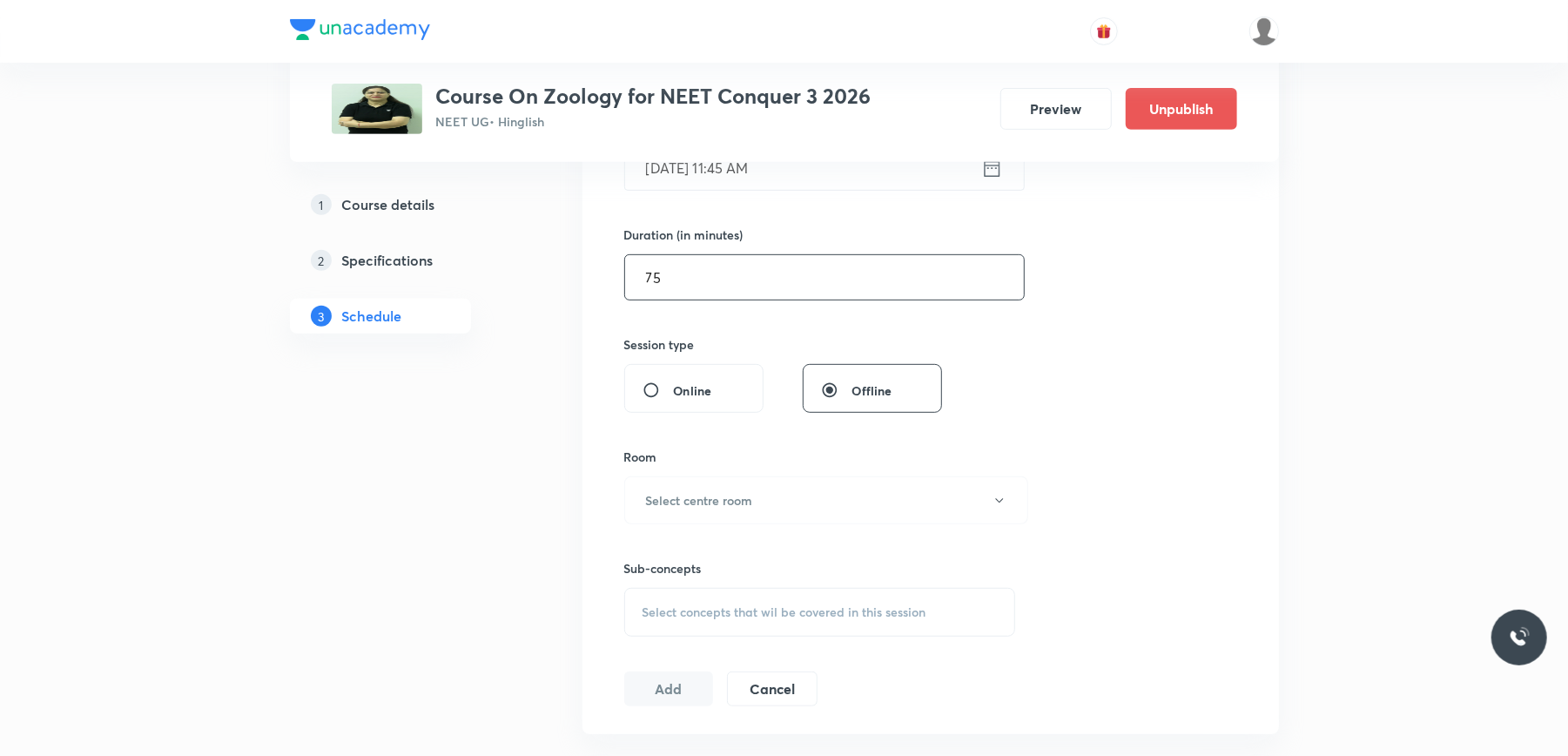
scroll to position [489, 0]
click at [777, 512] on button "Select centre room" at bounding box center [826, 500] width 404 height 48
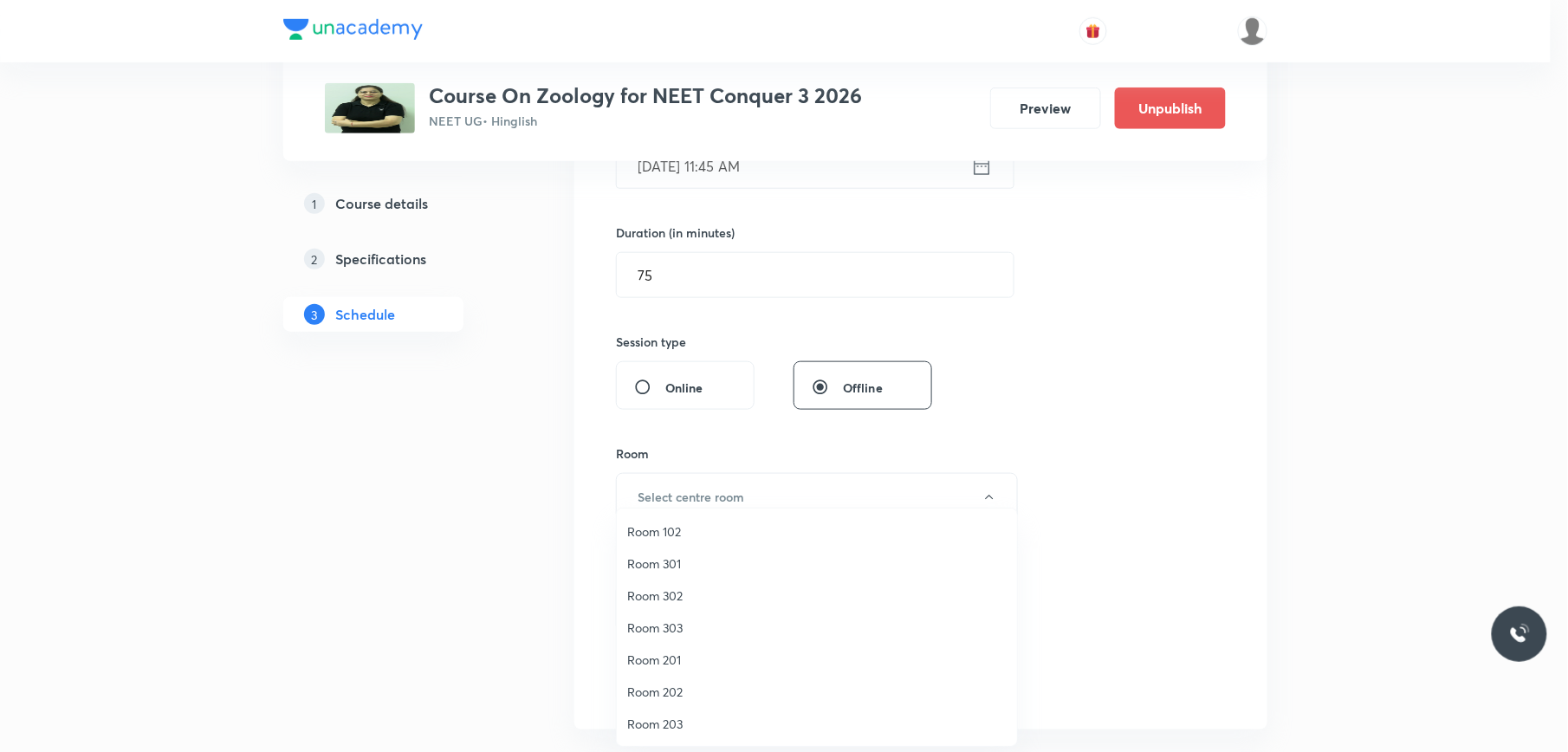
click at [665, 651] on span "Room 201" at bounding box center [816, 660] width 379 height 18
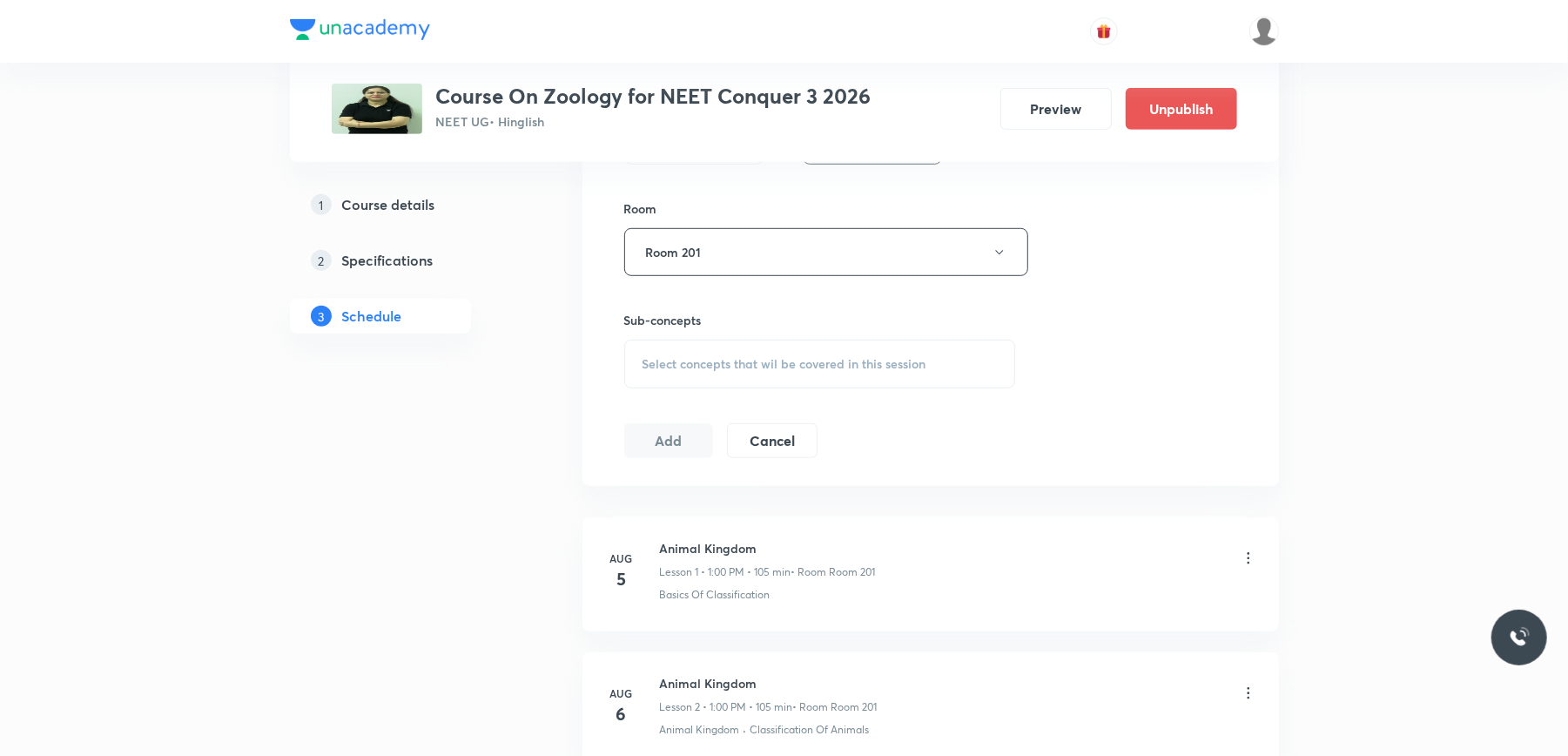
scroll to position [737, 0]
click at [722, 357] on span "Select concepts that wil be covered in this session" at bounding box center [784, 363] width 284 height 14
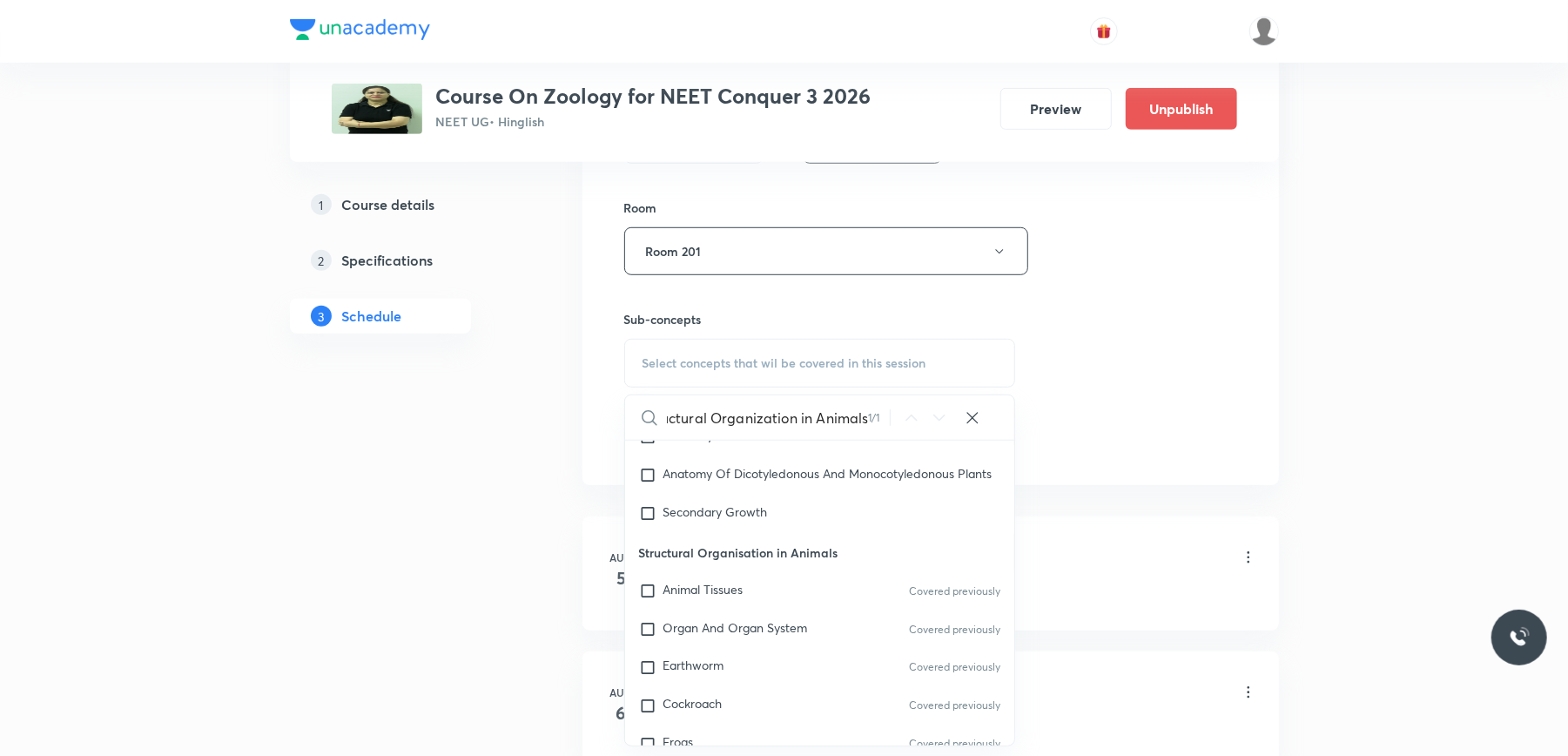
scroll to position [2266, 0]
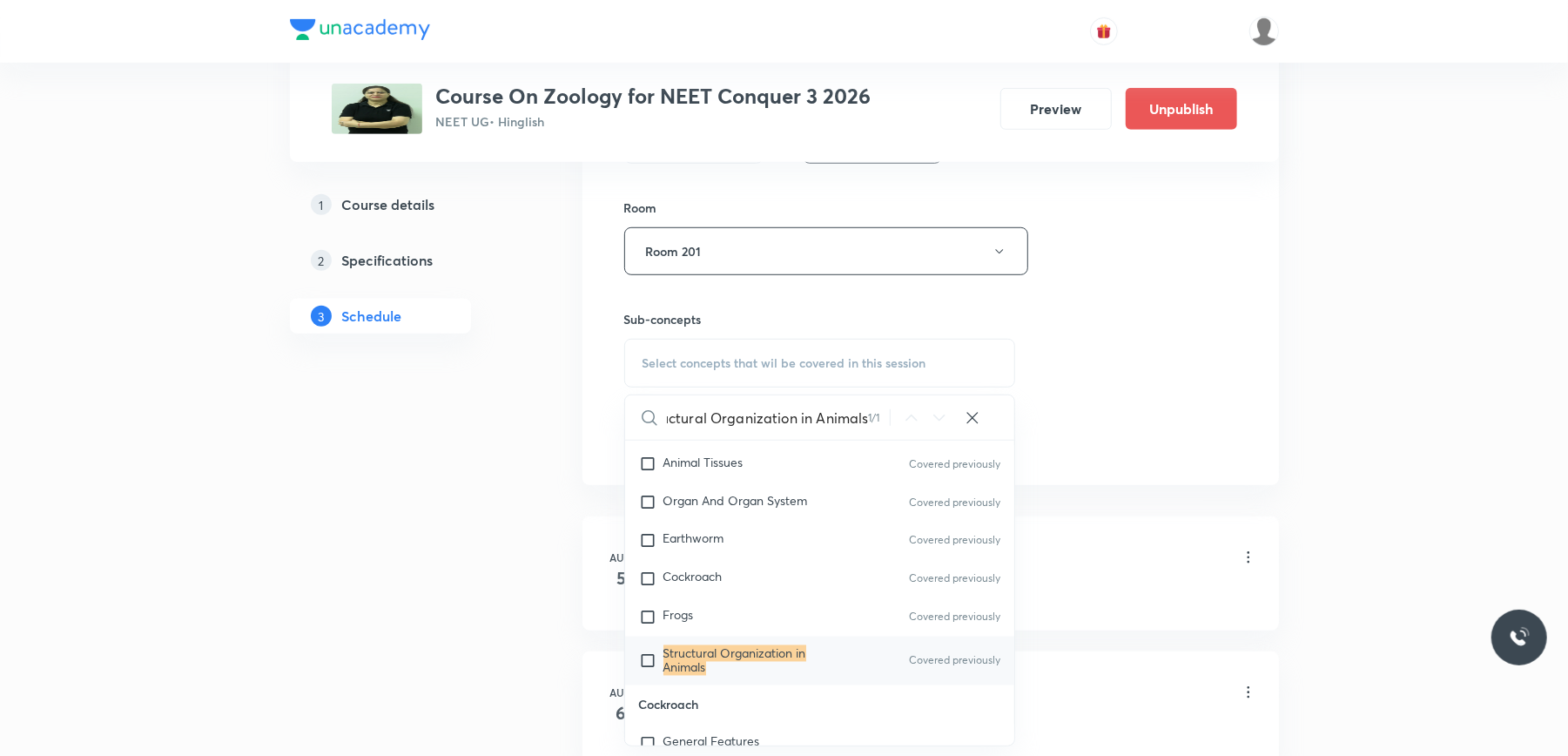
type input "Structural Organization in Animals"
drag, startPoint x: 648, startPoint y: 675, endPoint x: 590, endPoint y: 423, distance: 258.6
click at [590, 423] on div "Session 16 Live class Session title 34/99 Structural Organization in Animals ​ …" at bounding box center [931, 48] width 697 height 874
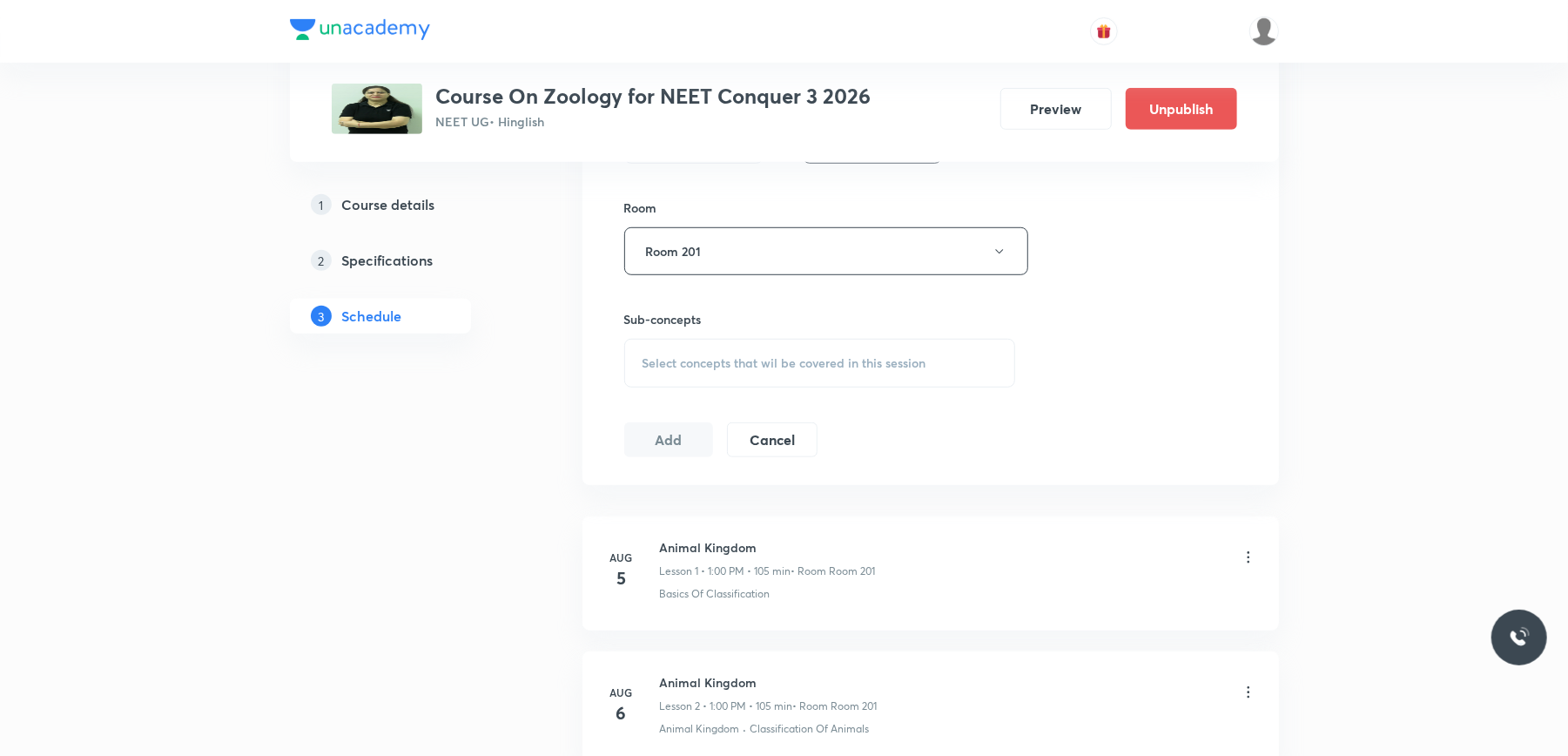
click at [590, 423] on div "Session 16 Live class Session title 34/99 Structural Organization in Animals ​ …" at bounding box center [931, 48] width 697 height 874
click at [700, 353] on div "Select concepts that wil be covered in this session" at bounding box center [821, 363] width 392 height 49
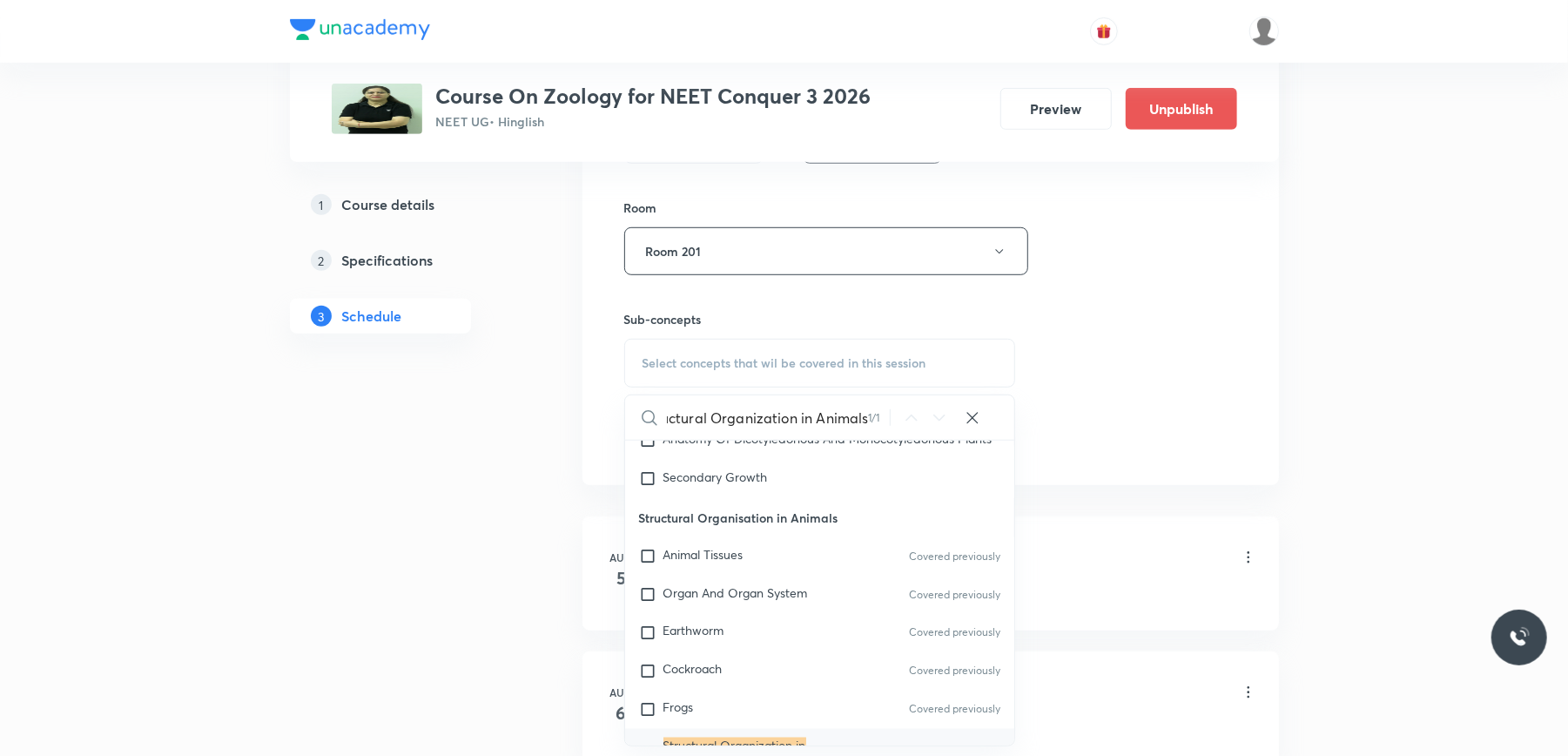
scroll to position [2266, 0]
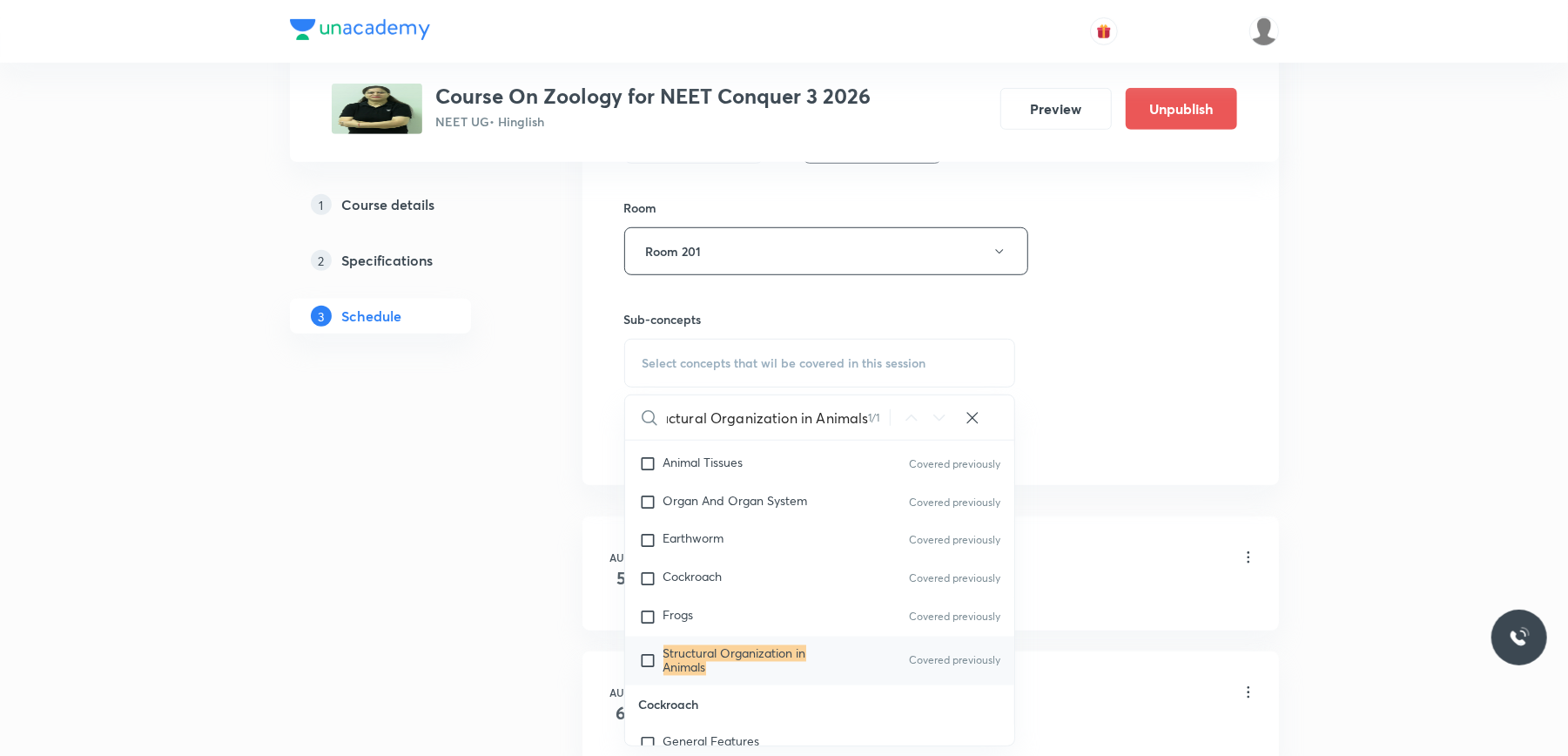
type input "Structural Organization in Animals"
click at [645, 665] on input "checkbox" at bounding box center [651, 661] width 24 height 28
checkbox input "true"
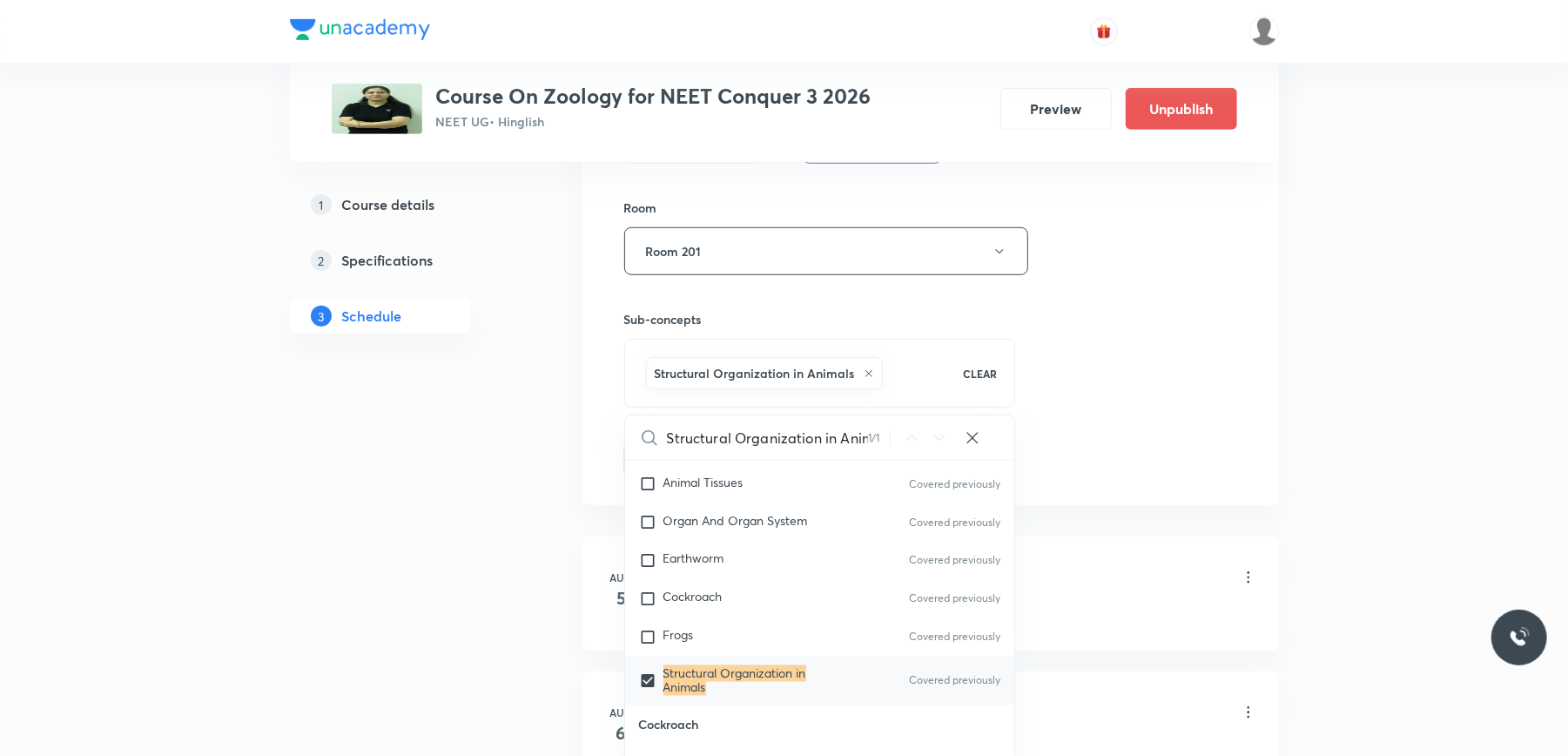
click at [593, 352] on div "Session 16 Live class Session title 34/99 Structural Organization in Animals ​ …" at bounding box center [931, 58] width 697 height 894
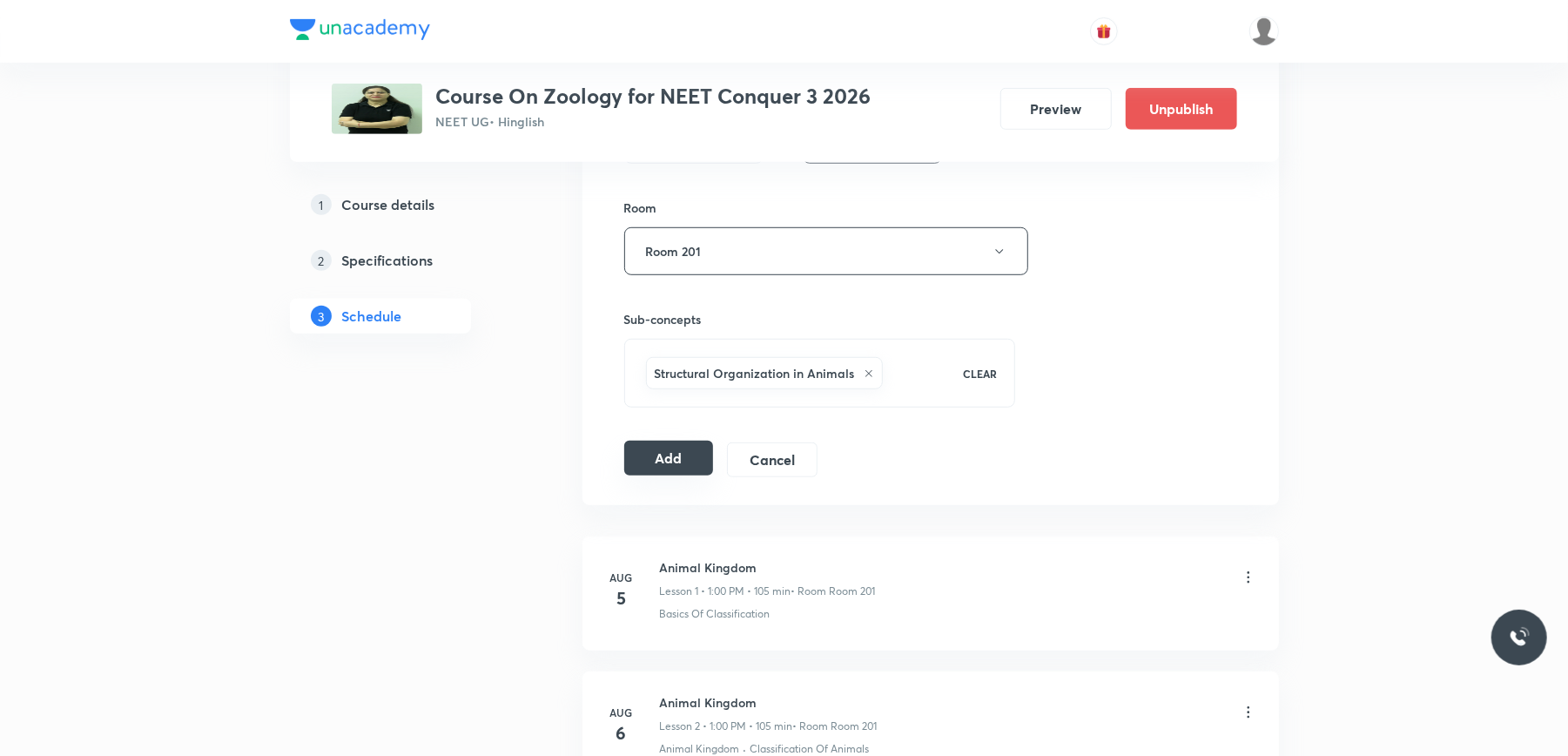
click at [662, 461] on button "Add" at bounding box center [669, 458] width 90 height 35
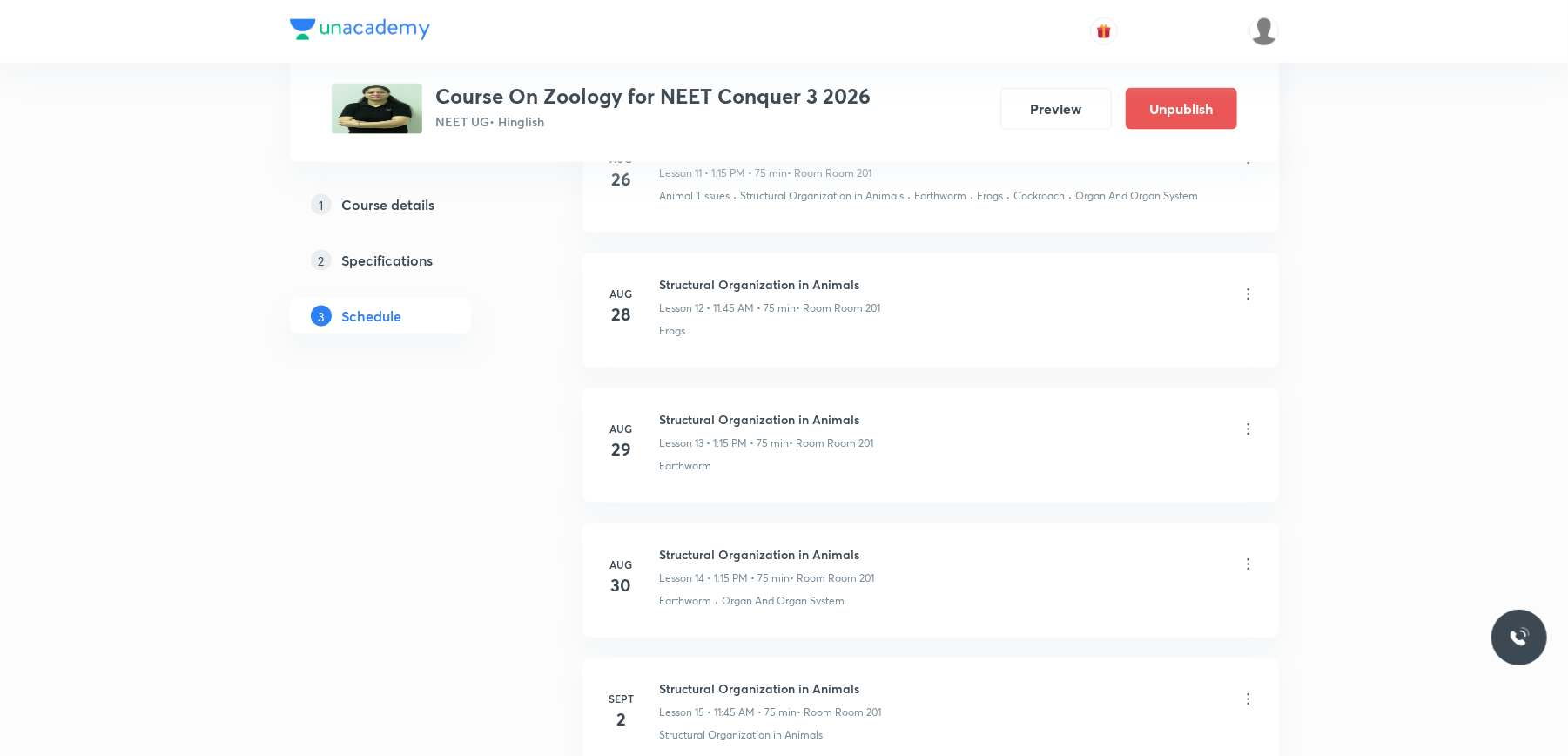
scroll to position [2011, 0]
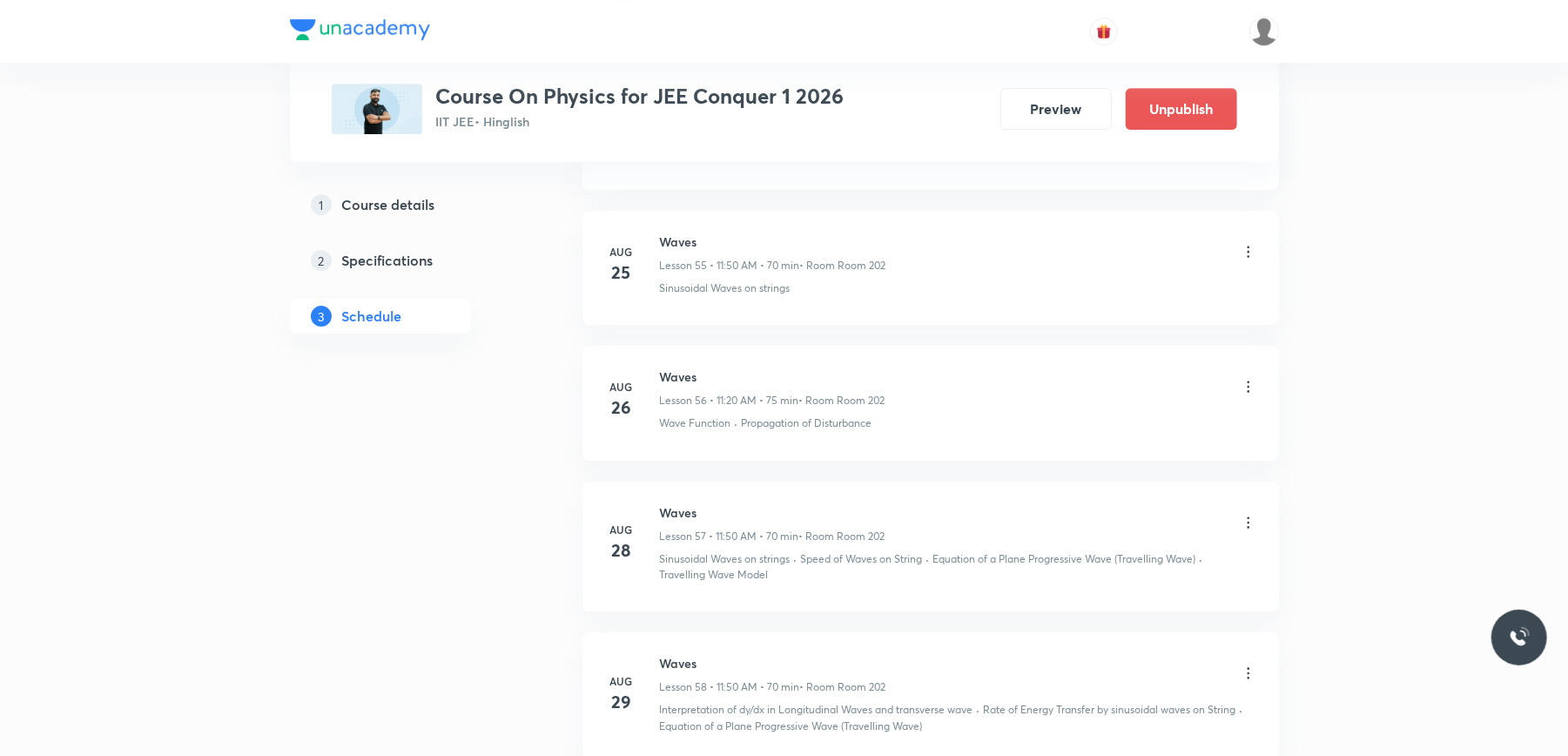
scroll to position [9310, 0]
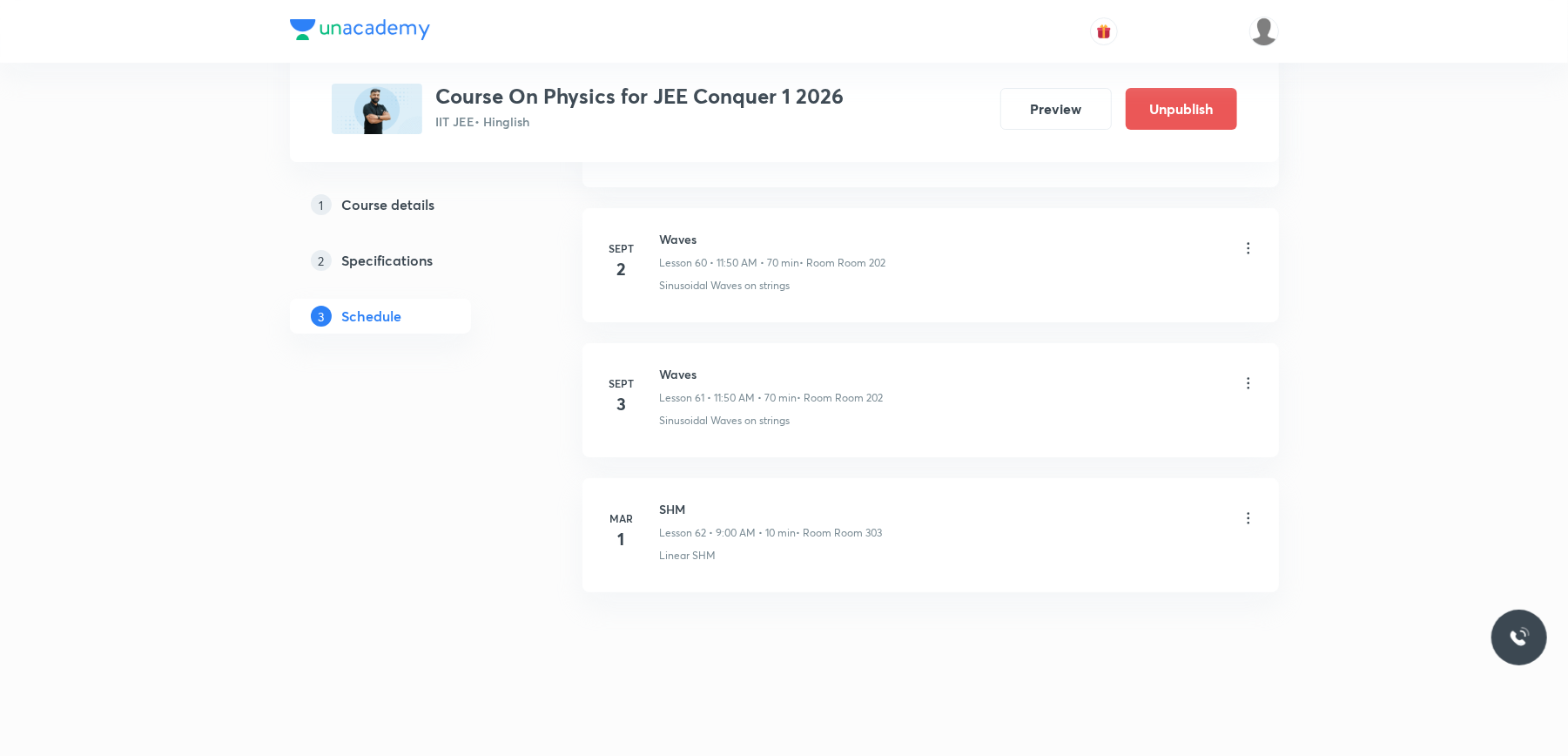
click at [675, 369] on h6 "Waves" at bounding box center [772, 374] width 224 height 19
